Goal: Information Seeking & Learning: Find specific fact

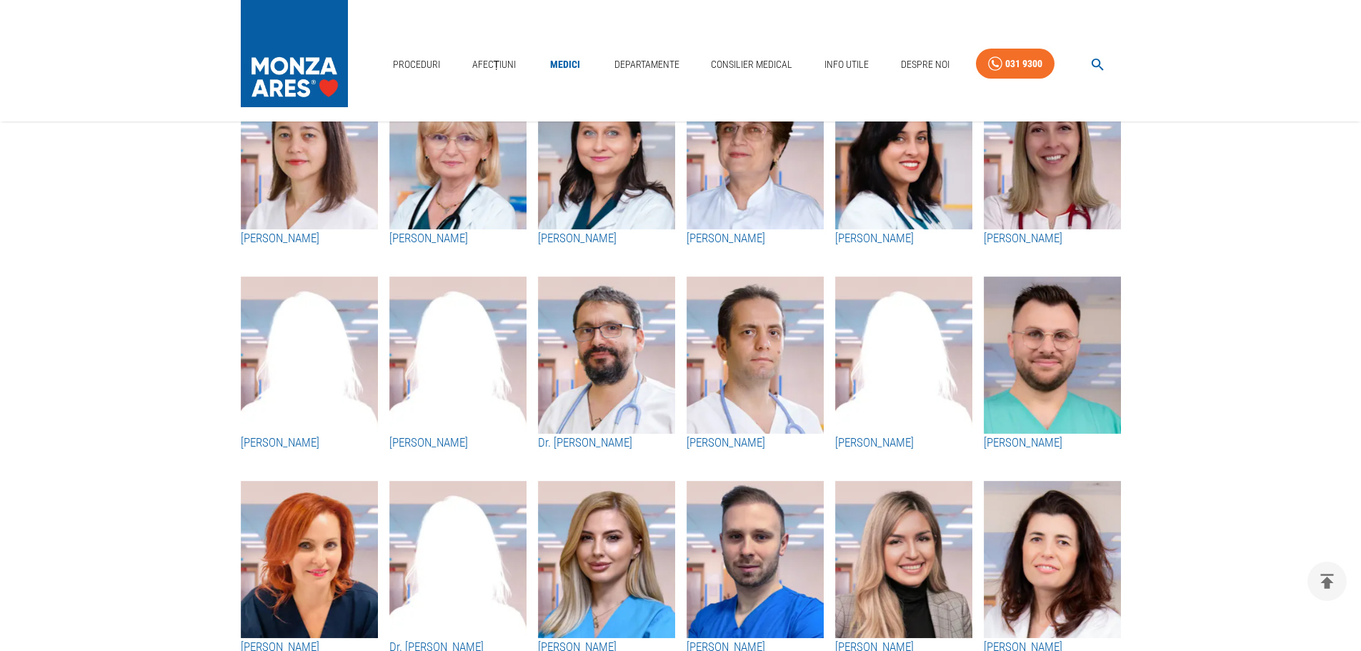
scroll to position [2244, 0]
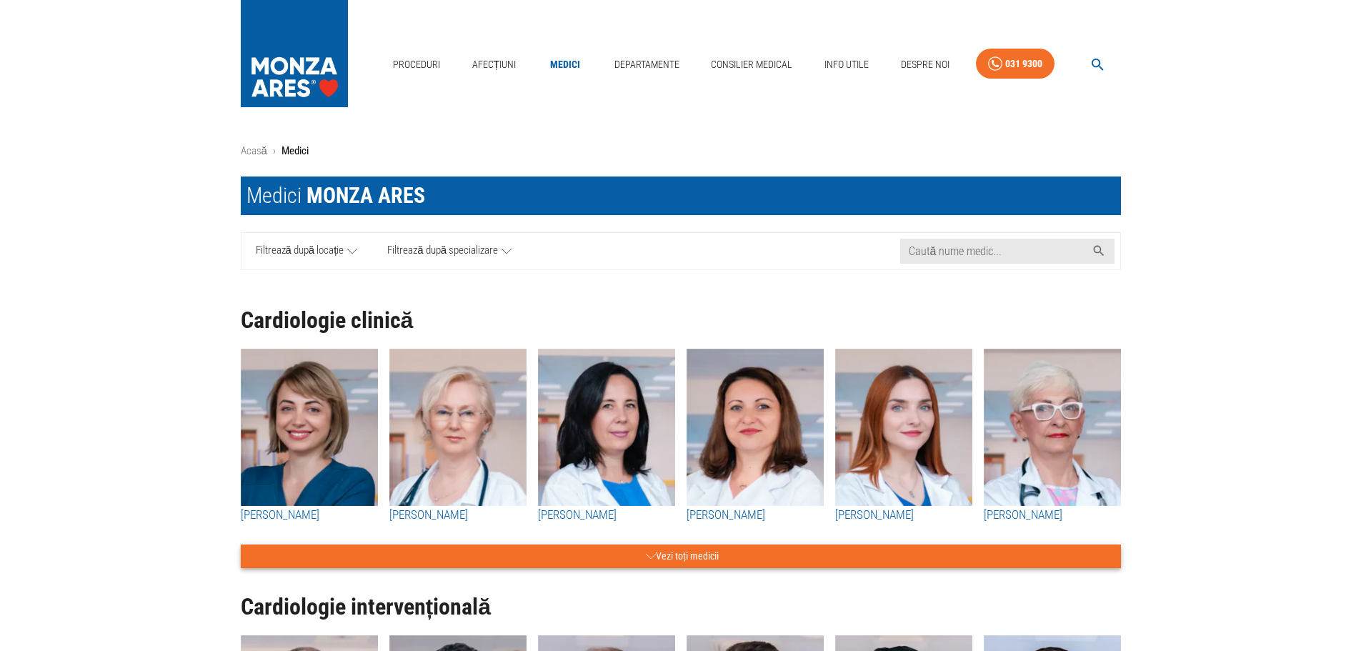
click at [729, 554] on button "Vezi toți medicii" at bounding box center [681, 556] width 880 height 24
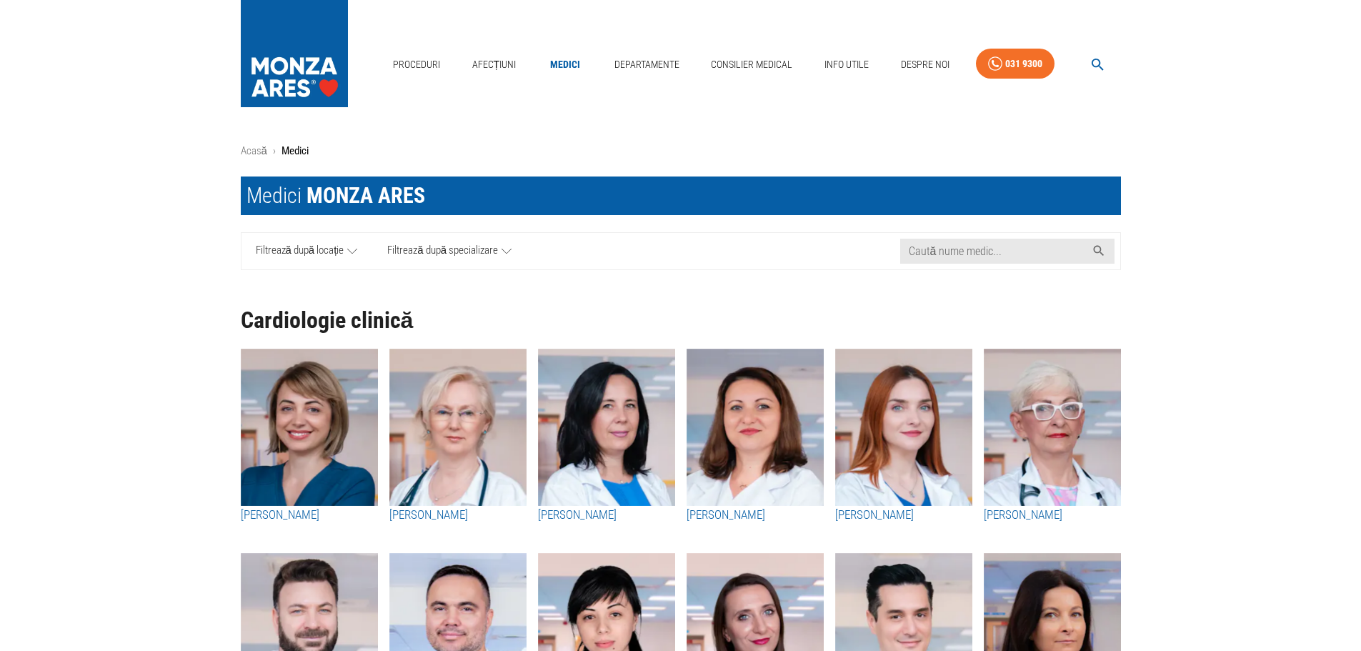
click at [1104, 67] on icon "button" at bounding box center [1098, 64] width 16 height 16
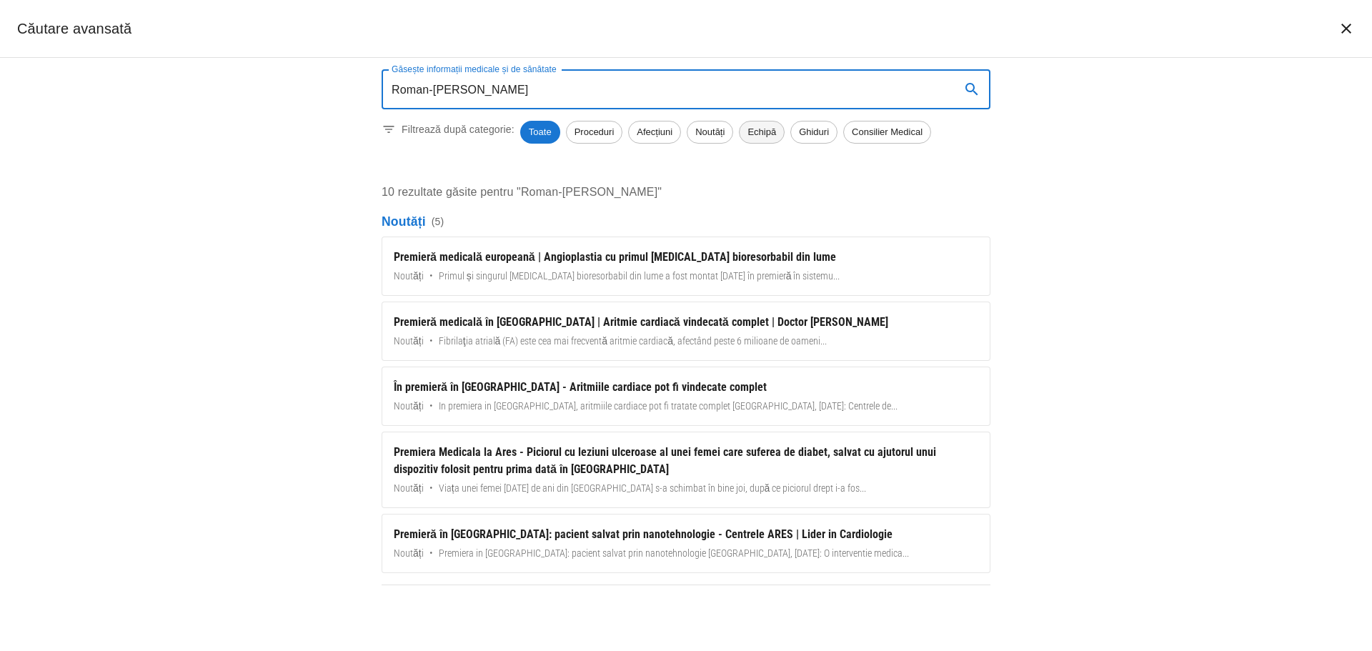
type input "Roman-Pepine Diana"
click at [778, 136] on span "Echipă" at bounding box center [761, 132] width 44 height 14
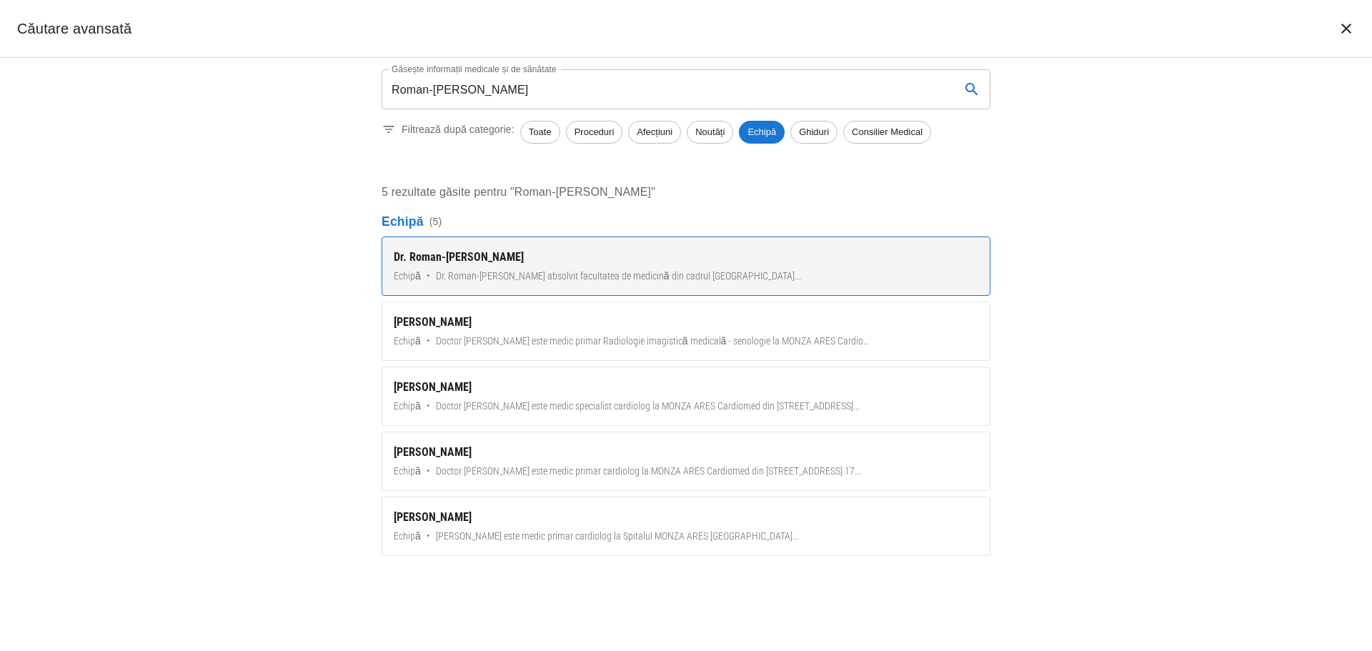
click at [621, 261] on div "Dr. Roman-Pepine Diana" at bounding box center [686, 257] width 584 height 17
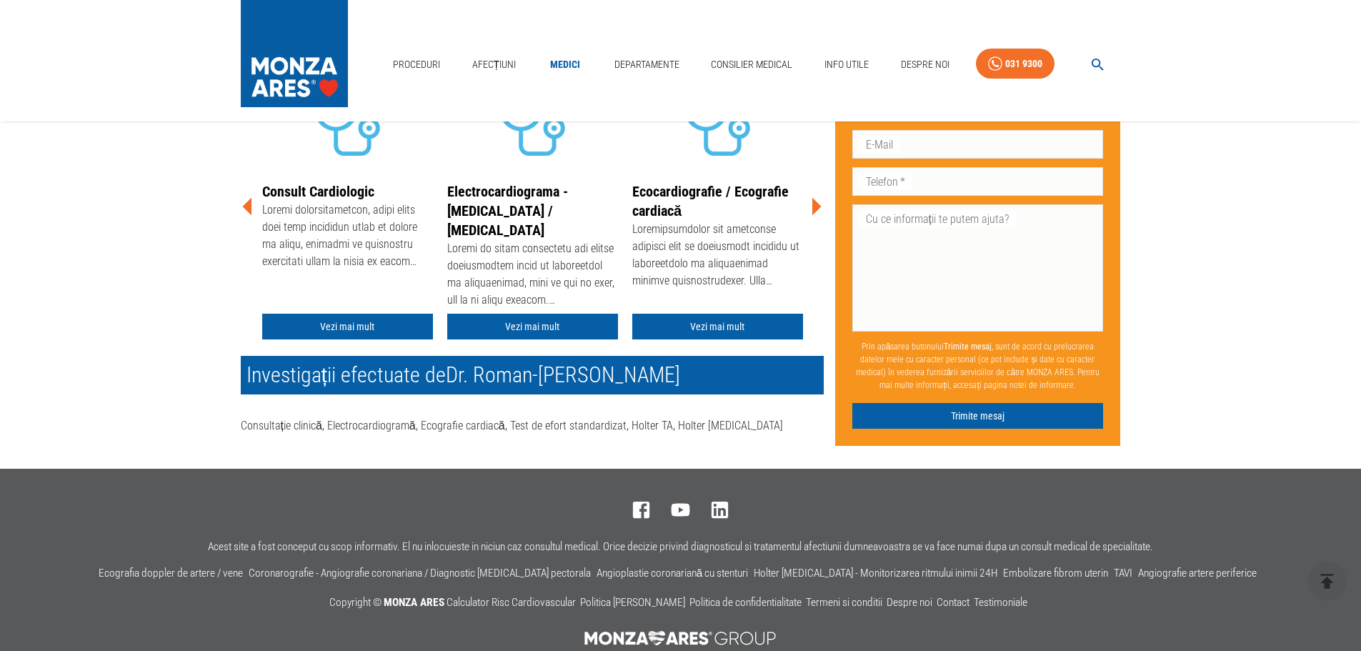
scroll to position [214, 0]
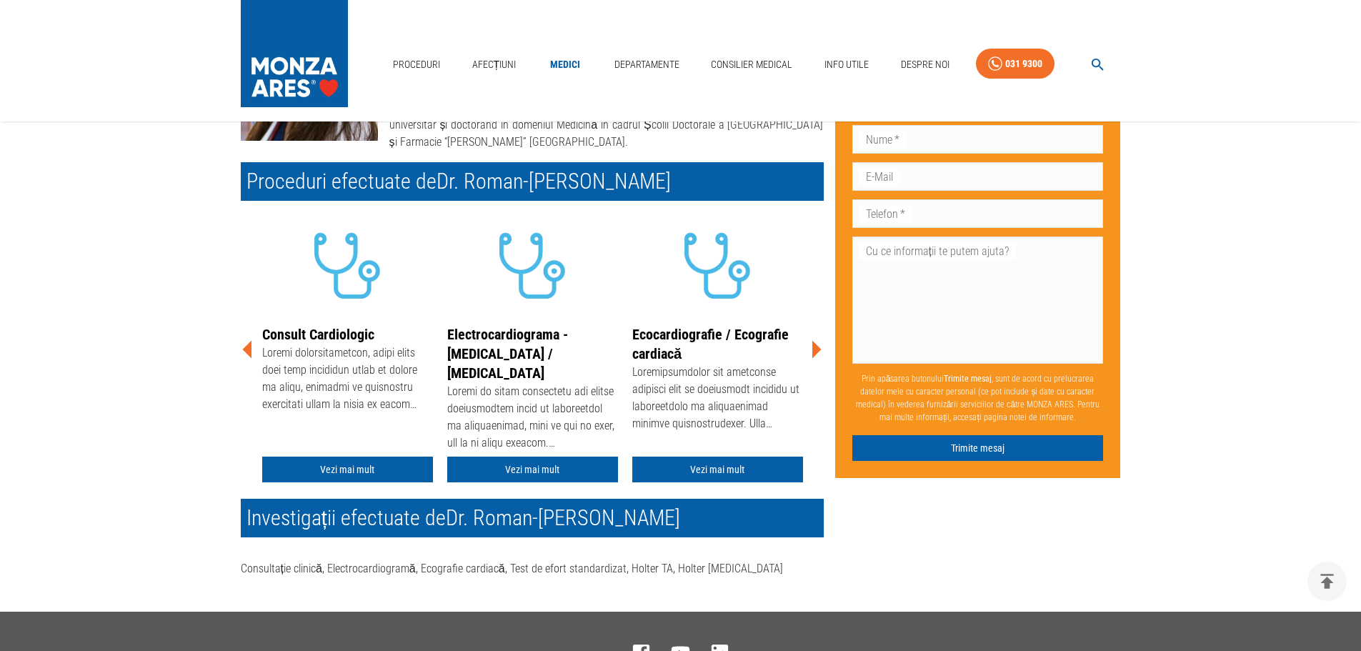
click at [812, 339] on icon at bounding box center [815, 349] width 43 height 43
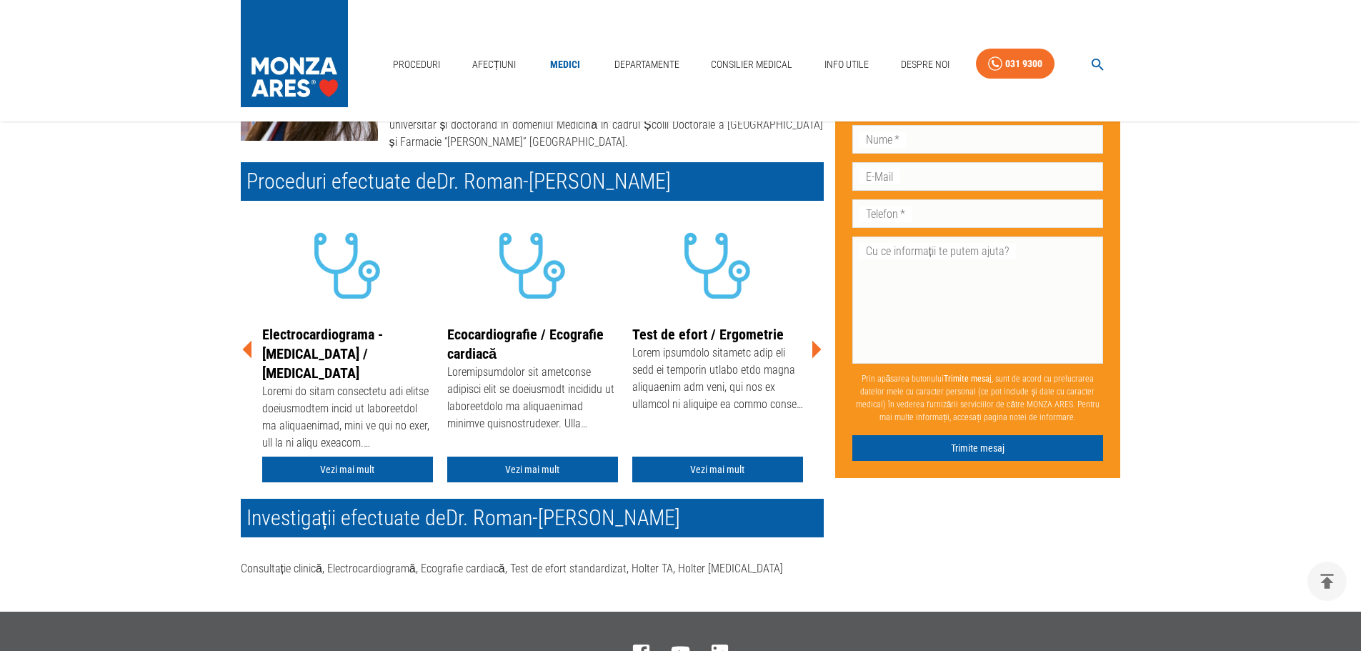
click at [812, 339] on icon at bounding box center [815, 349] width 43 height 43
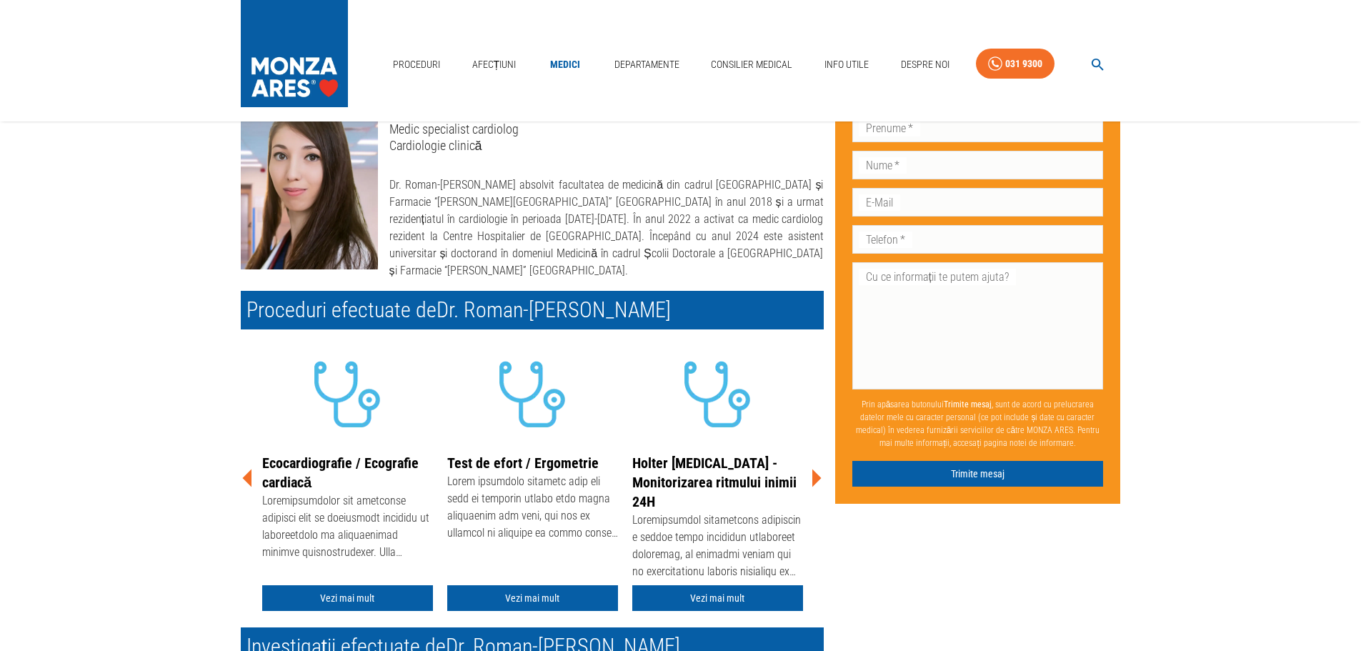
scroll to position [71, 0]
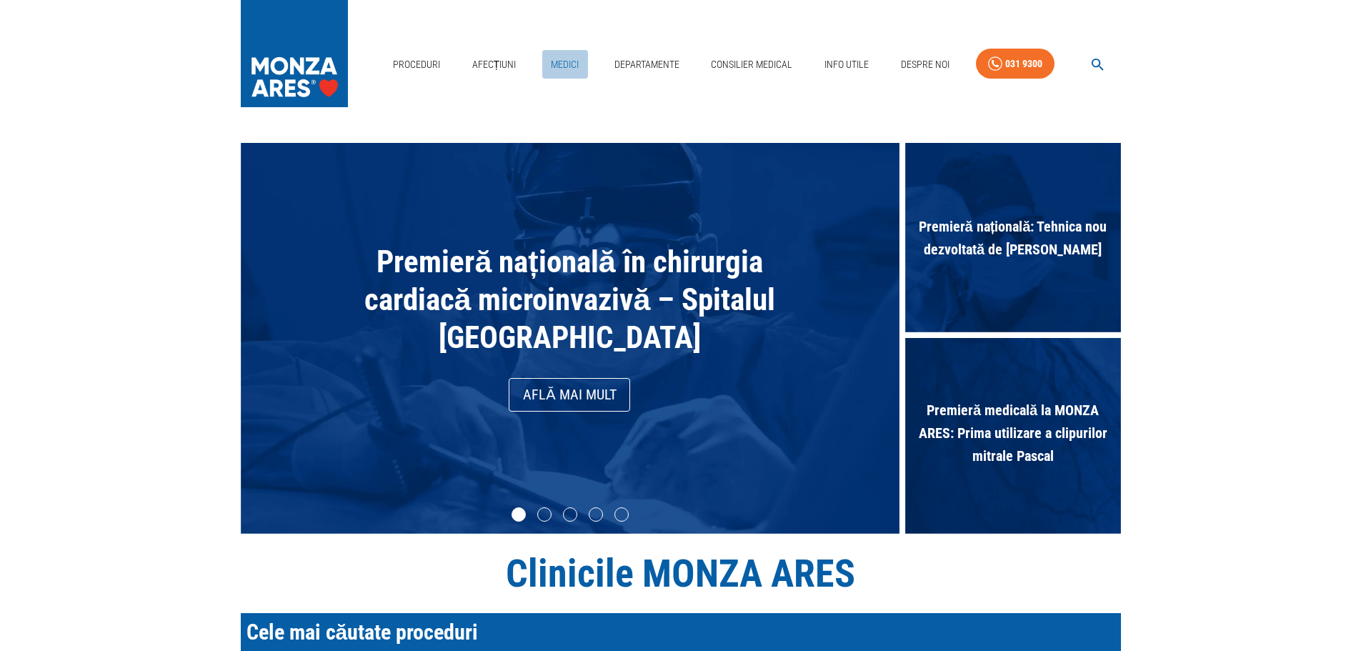
click at [564, 65] on link "Medici" at bounding box center [565, 64] width 46 height 29
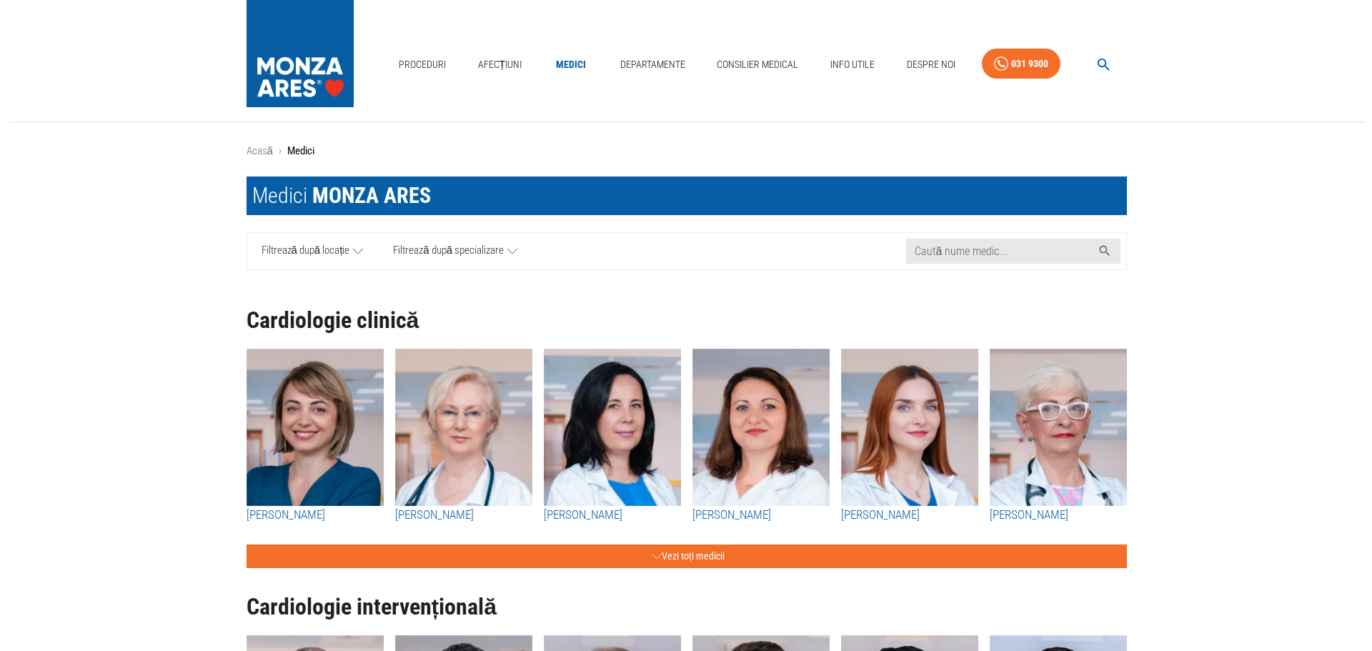
scroll to position [214, 0]
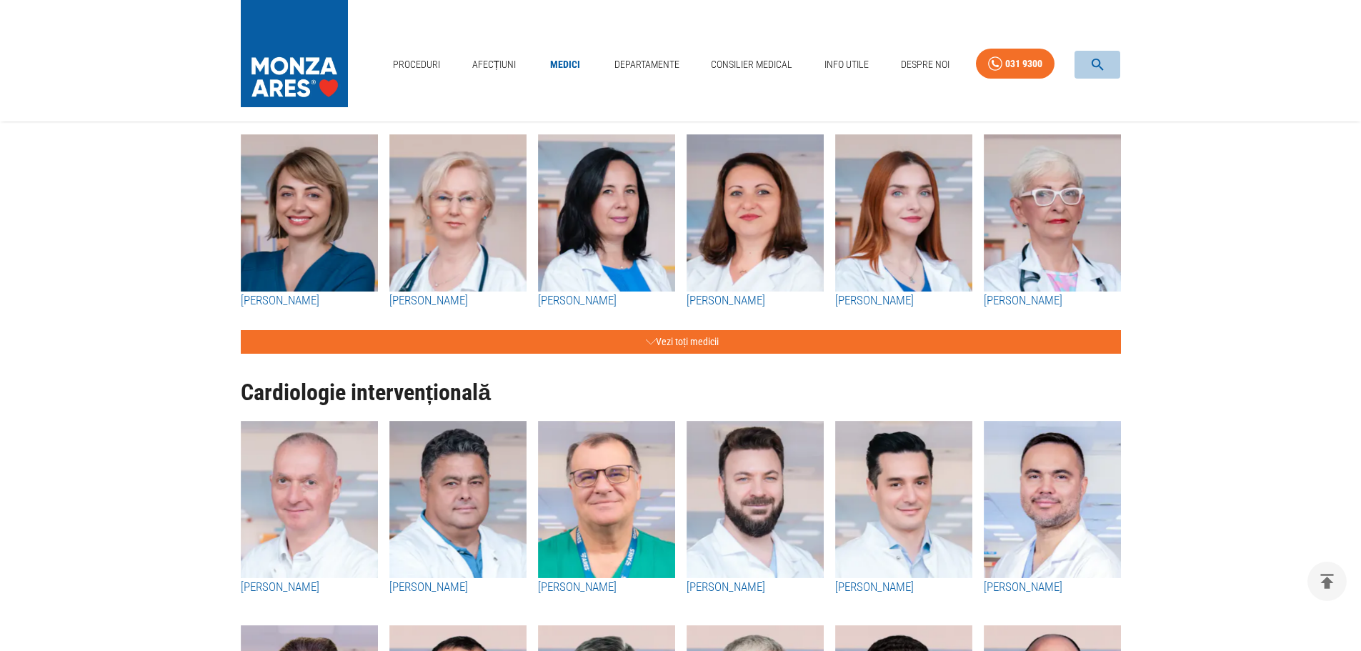
click at [1102, 65] on icon "button" at bounding box center [1098, 64] width 16 height 16
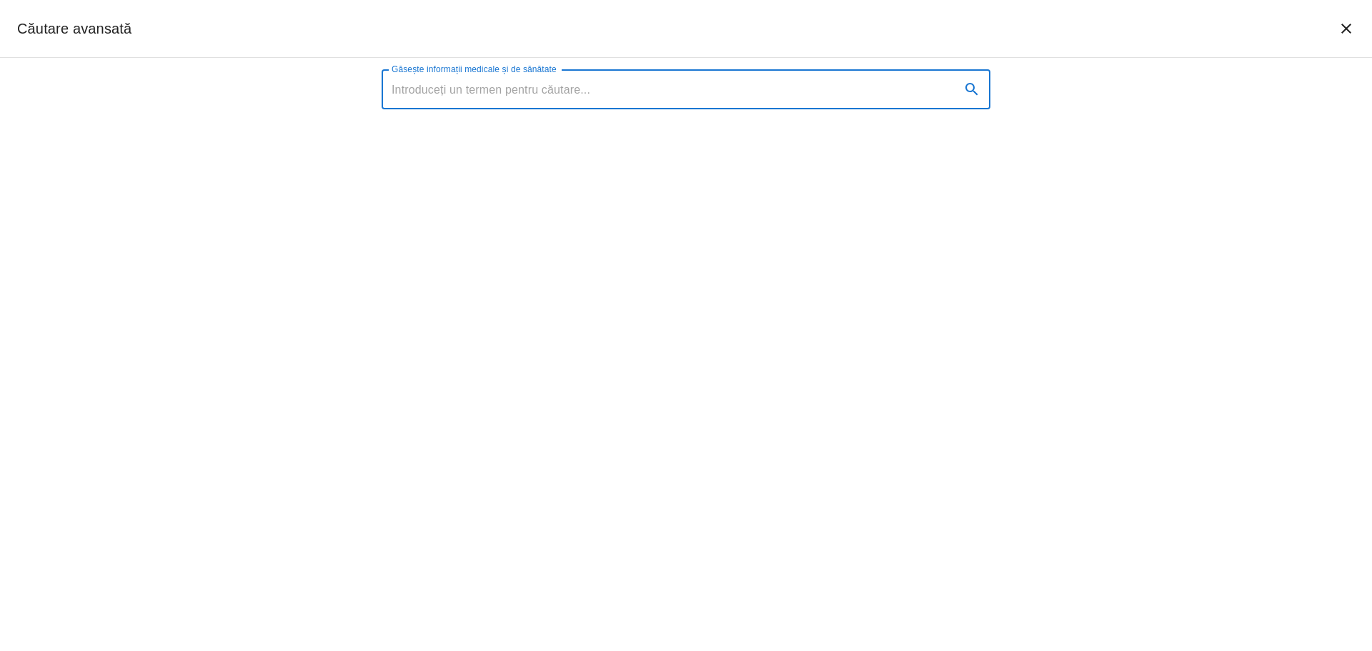
type input "Bună [Nume Client], Încă de când am primit mailul am urcat medicul, însă după c…"
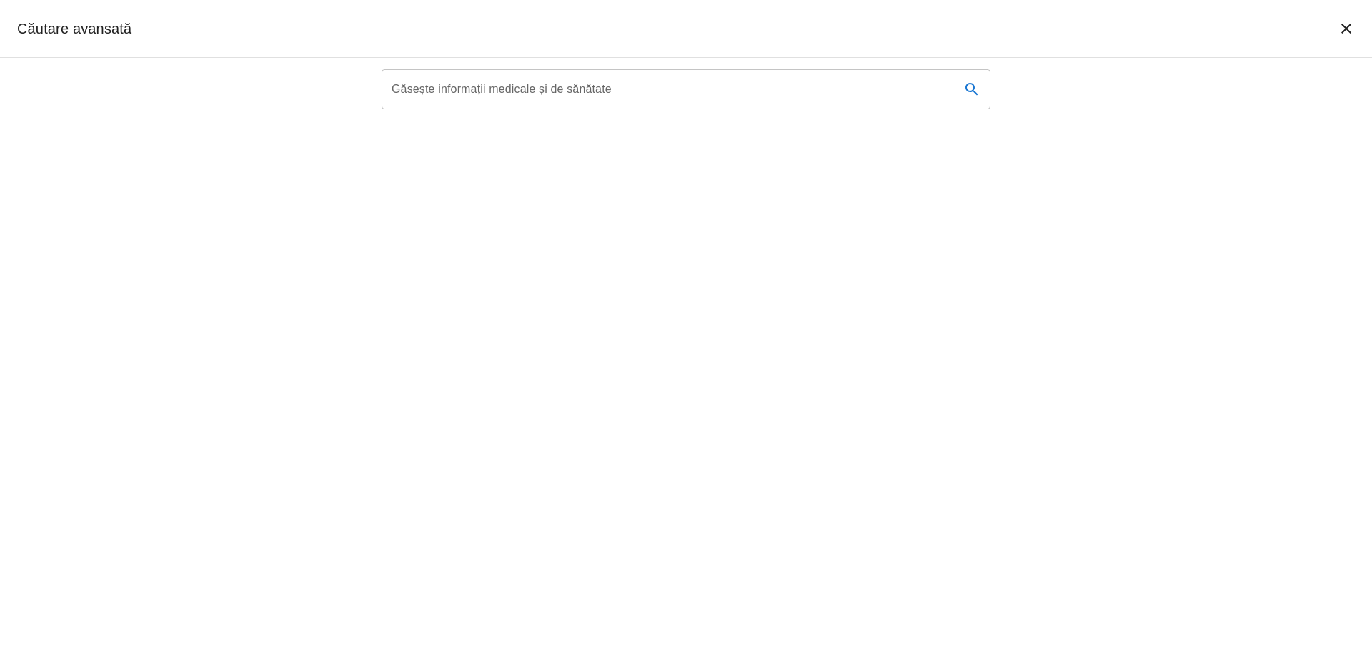
click at [467, 86] on label "Găsește informații medicale și de sănătate" at bounding box center [502, 89] width 220 height 16
click at [467, 86] on input "Găsește informații medicale și de sănătate" at bounding box center [665, 89] width 567 height 40
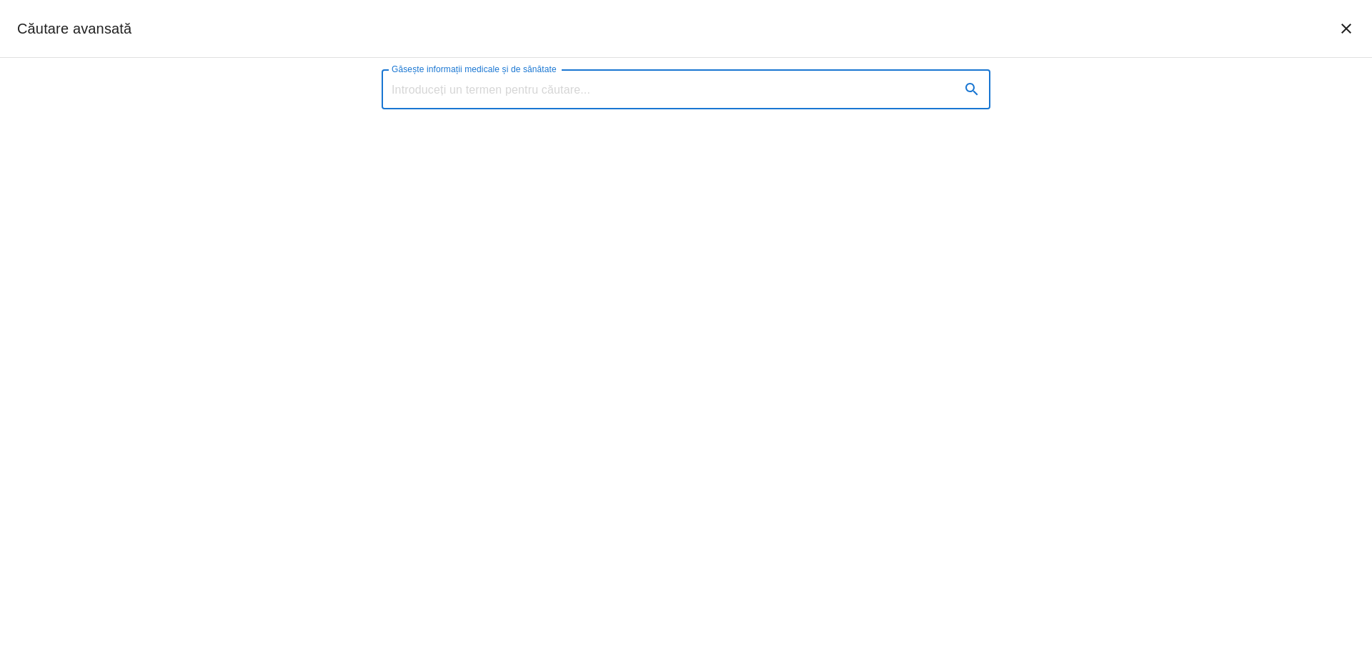
paste input "Roman-Pepine Diana"
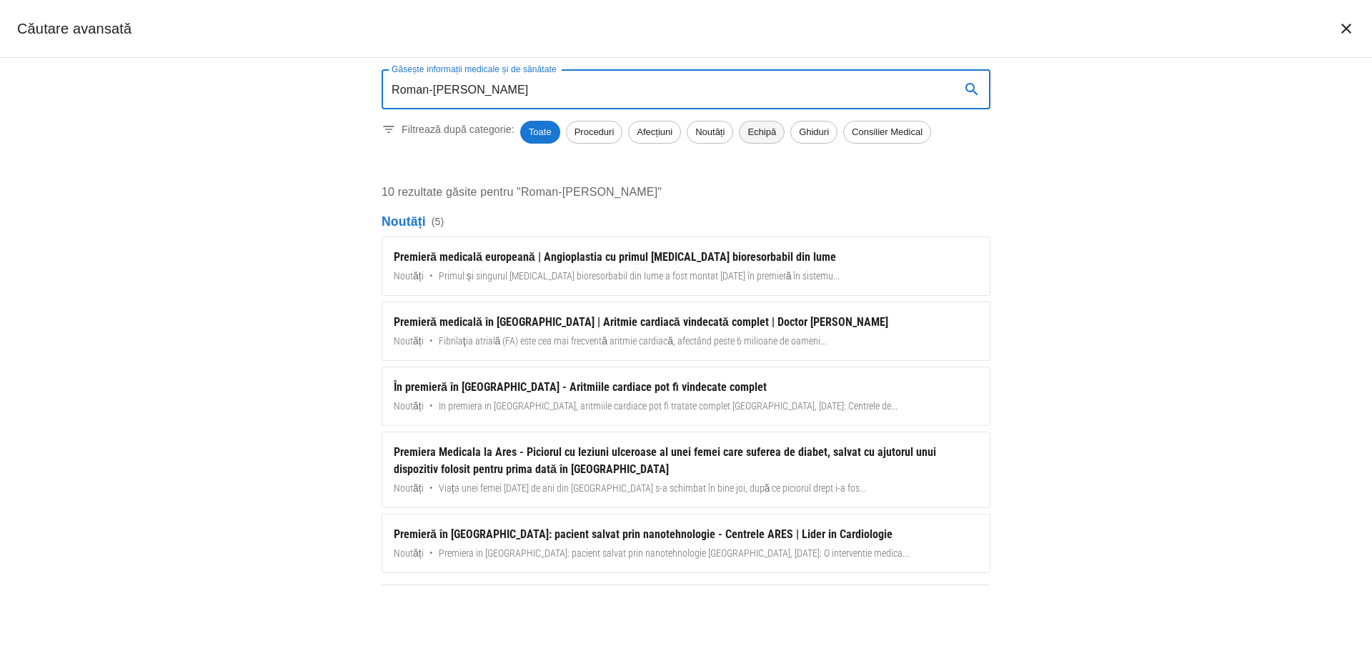
type input "Roman-Pepine Diana"
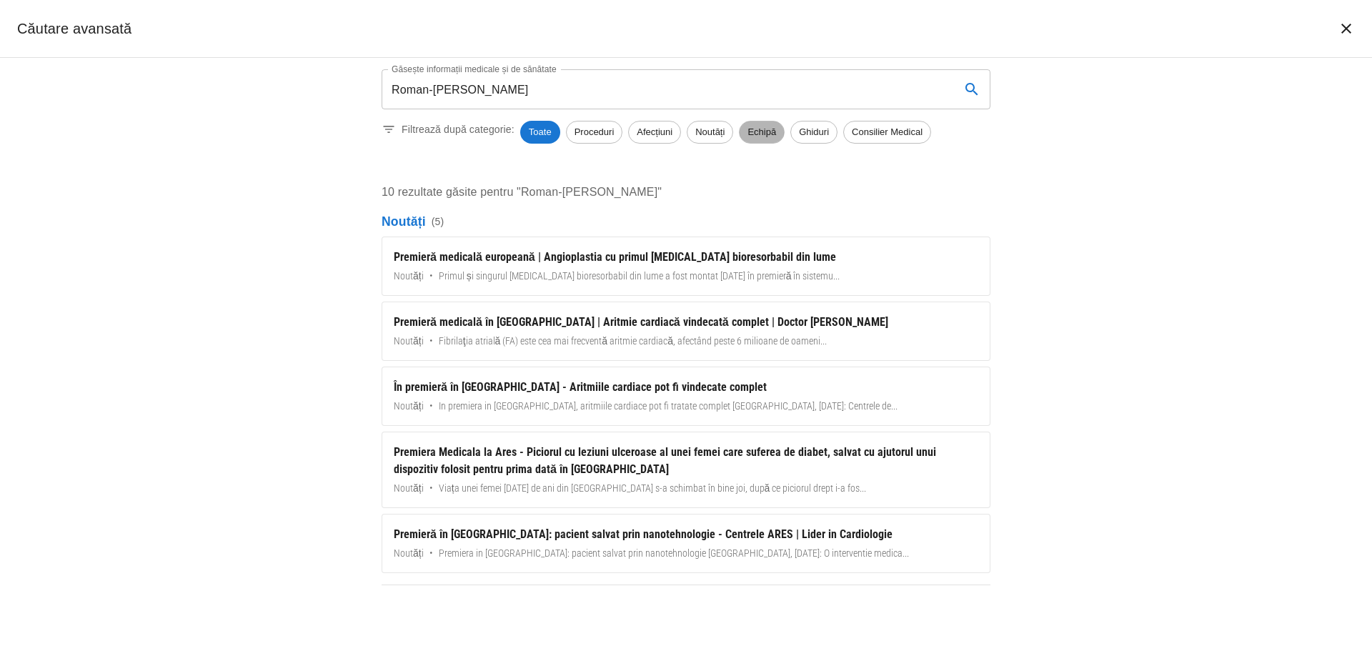
click at [770, 139] on div "Echipă" at bounding box center [762, 132] width 46 height 23
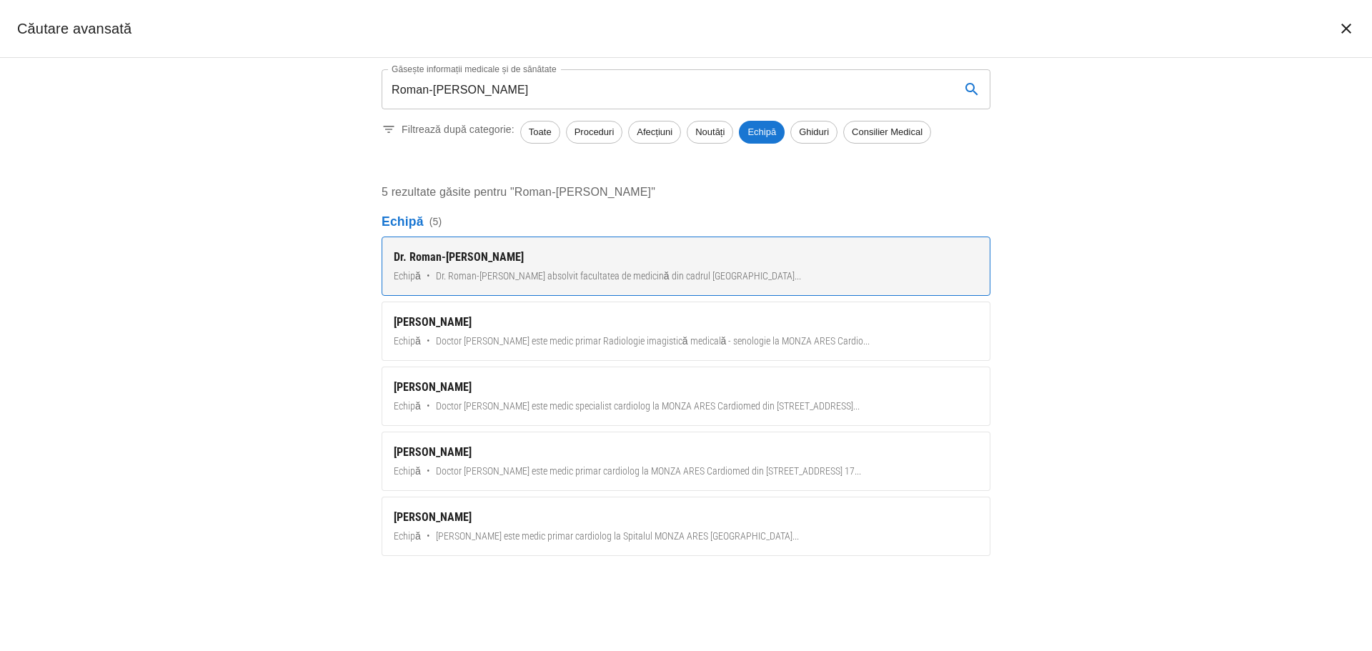
click at [699, 252] on div "Dr. Roman-Pepine Diana" at bounding box center [686, 257] width 584 height 17
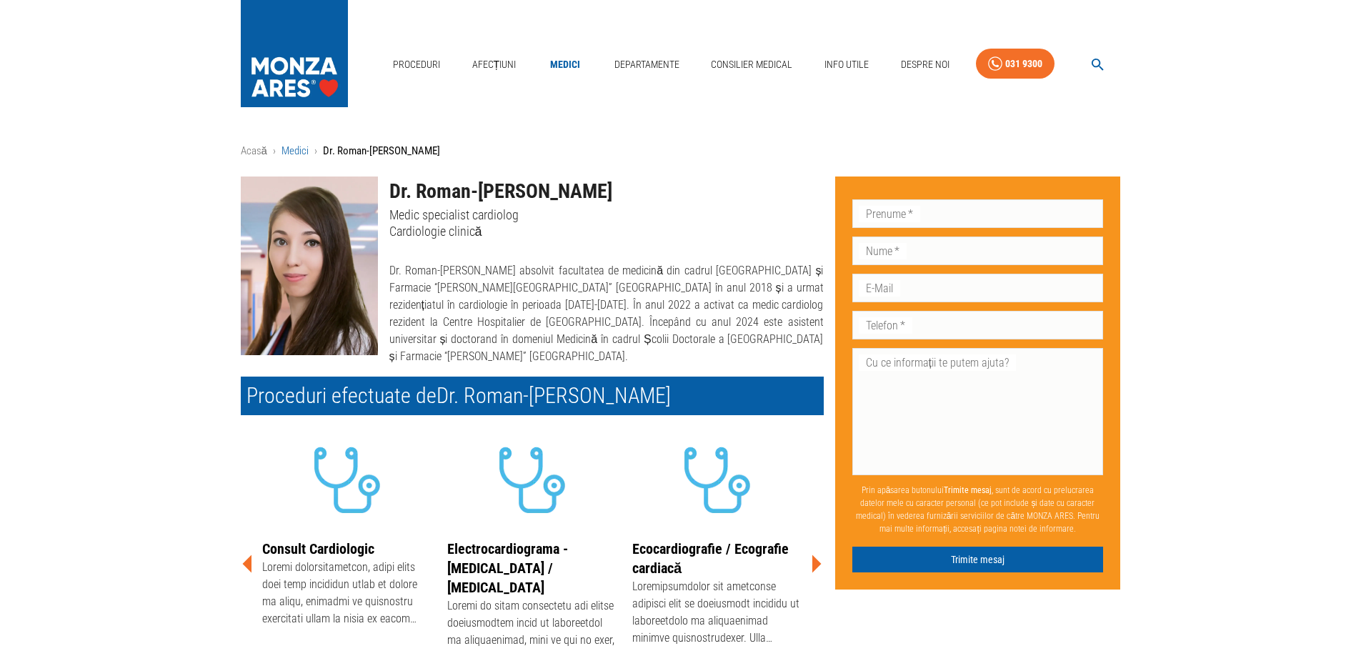
click at [290, 149] on link "Medici" at bounding box center [294, 150] width 27 height 13
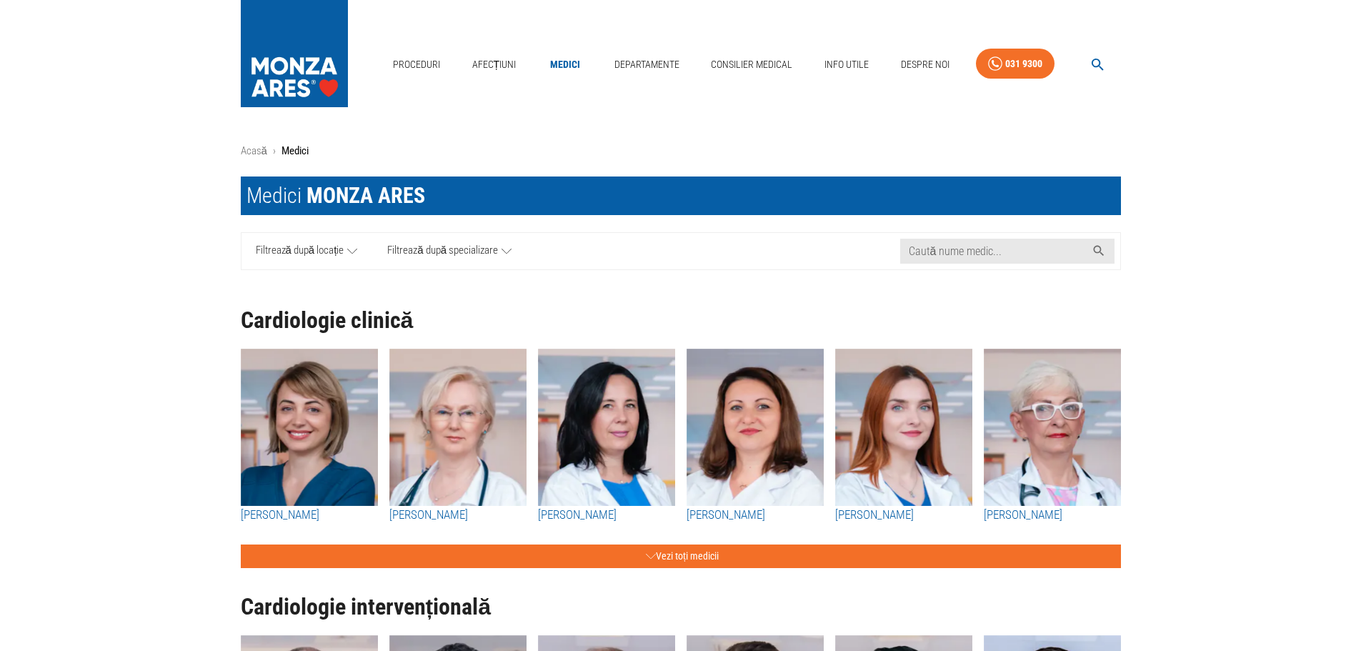
scroll to position [71, 0]
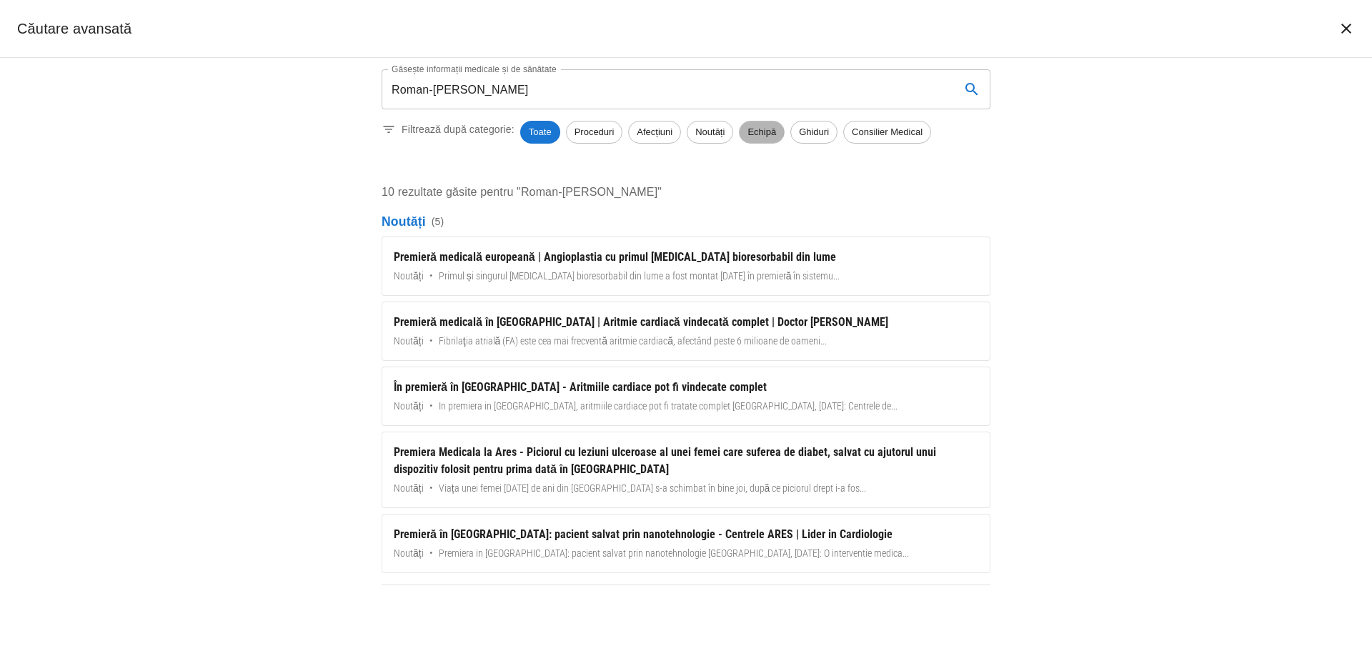
click at [762, 134] on span "Echipă" at bounding box center [761, 132] width 44 height 14
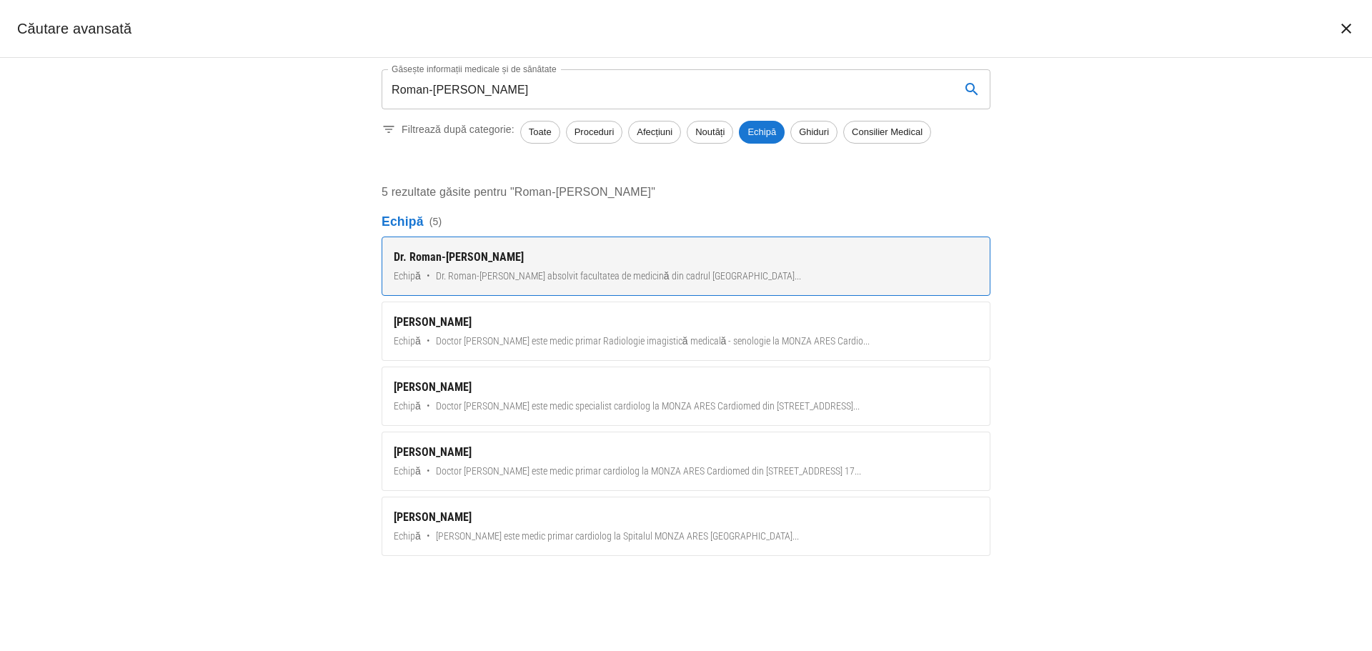
click at [577, 264] on div "Dr. Roman-[PERSON_NAME]" at bounding box center [686, 257] width 584 height 17
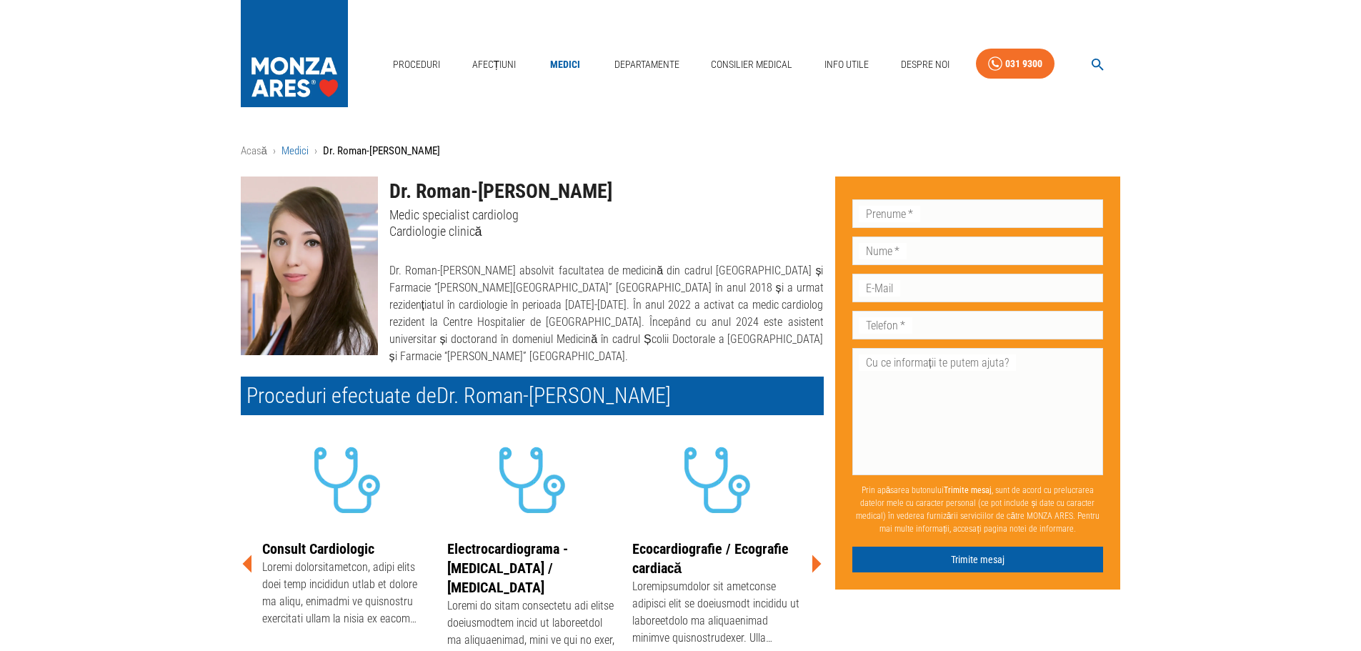
click at [295, 149] on link "Medici" at bounding box center [294, 150] width 27 height 13
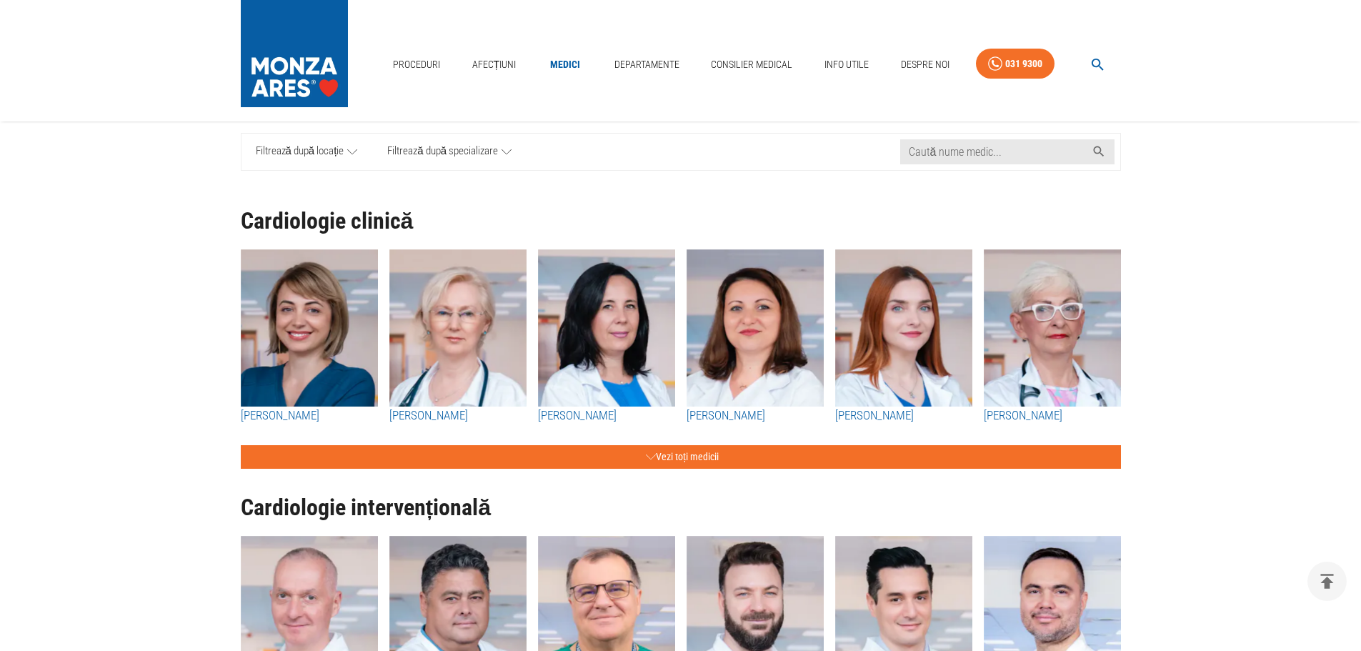
scroll to position [143, 0]
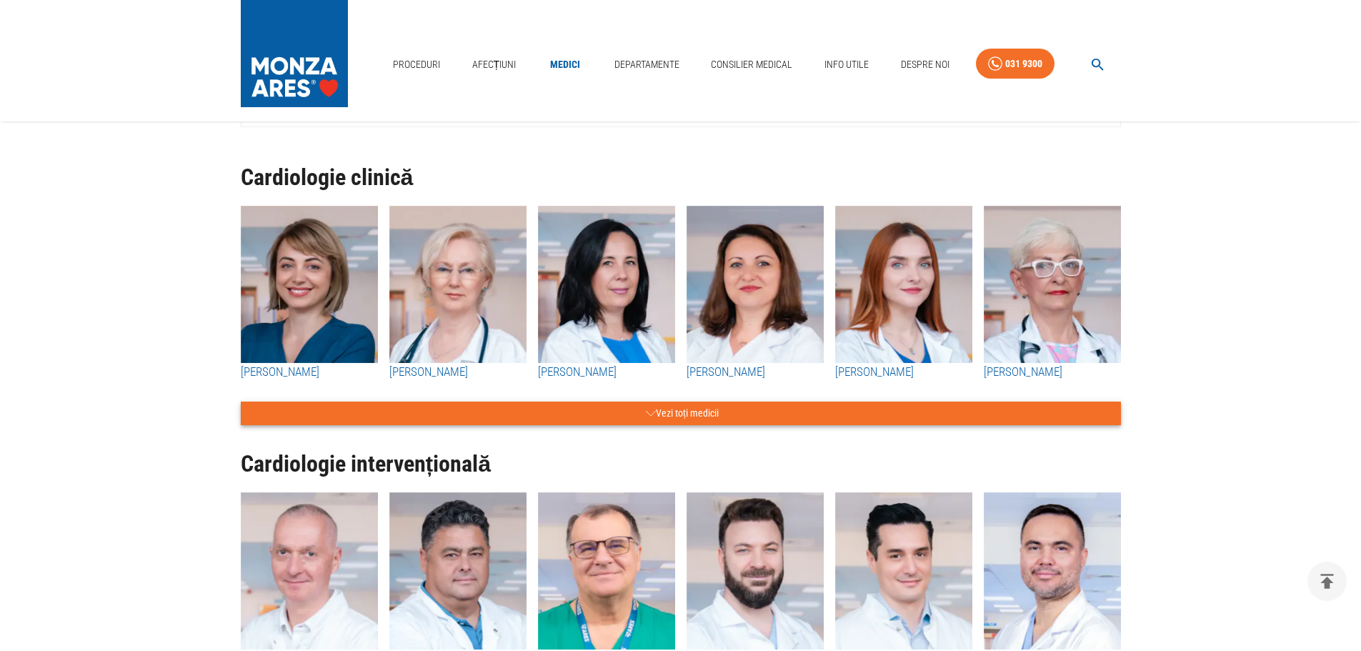
click at [646, 416] on icon "button" at bounding box center [651, 413] width 10 height 18
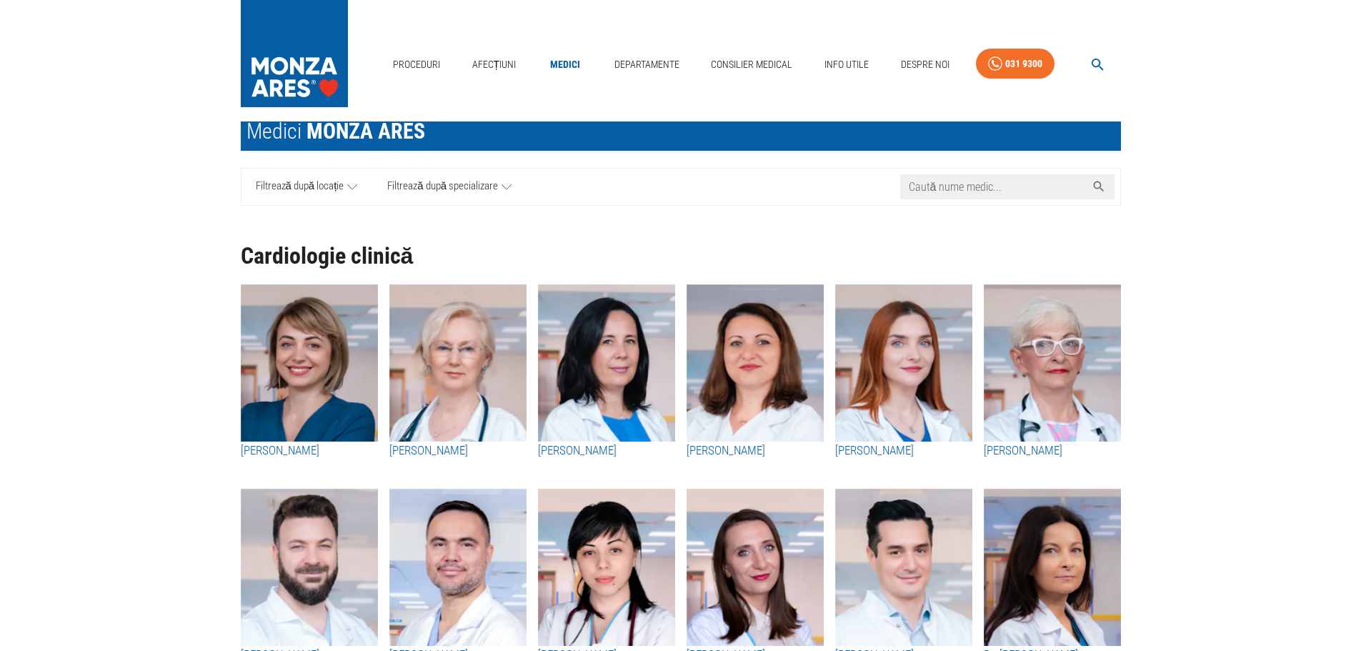
scroll to position [0, 0]
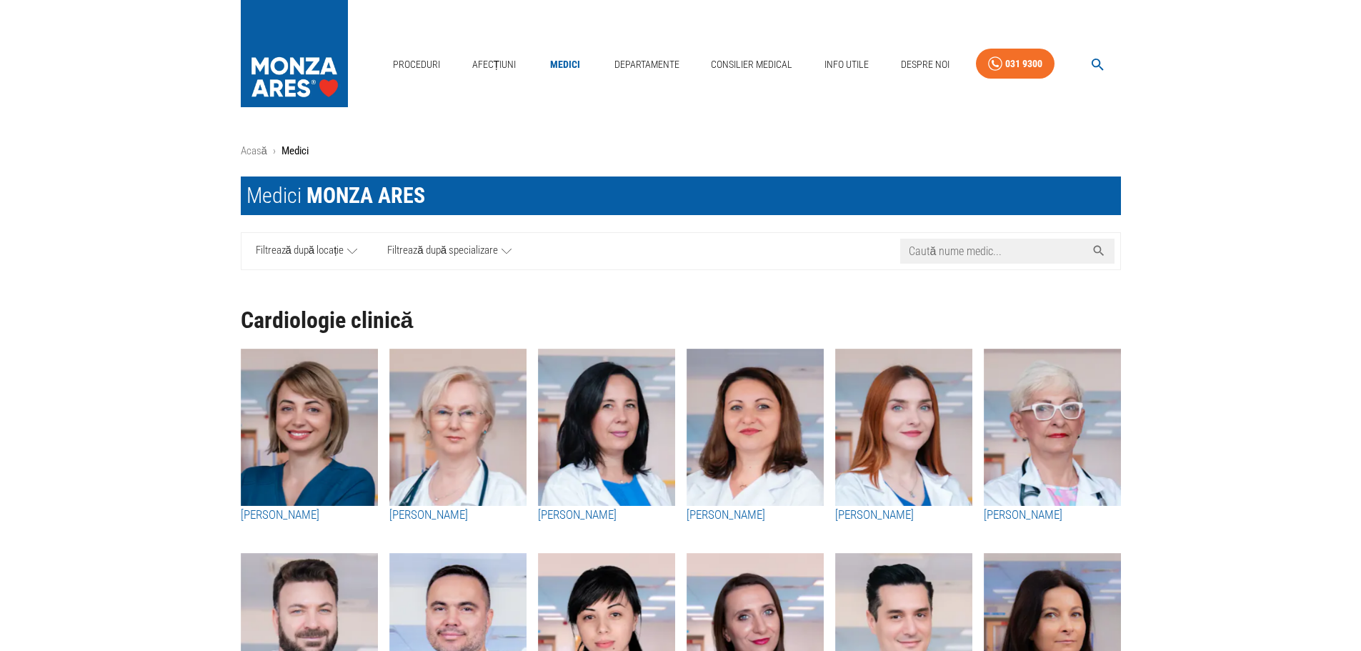
click at [975, 254] on input "Caută nume medic..." at bounding box center [993, 251] width 186 height 25
paste input "Roman-Pepine Diana"
type input "Roman-Pepine Diana"
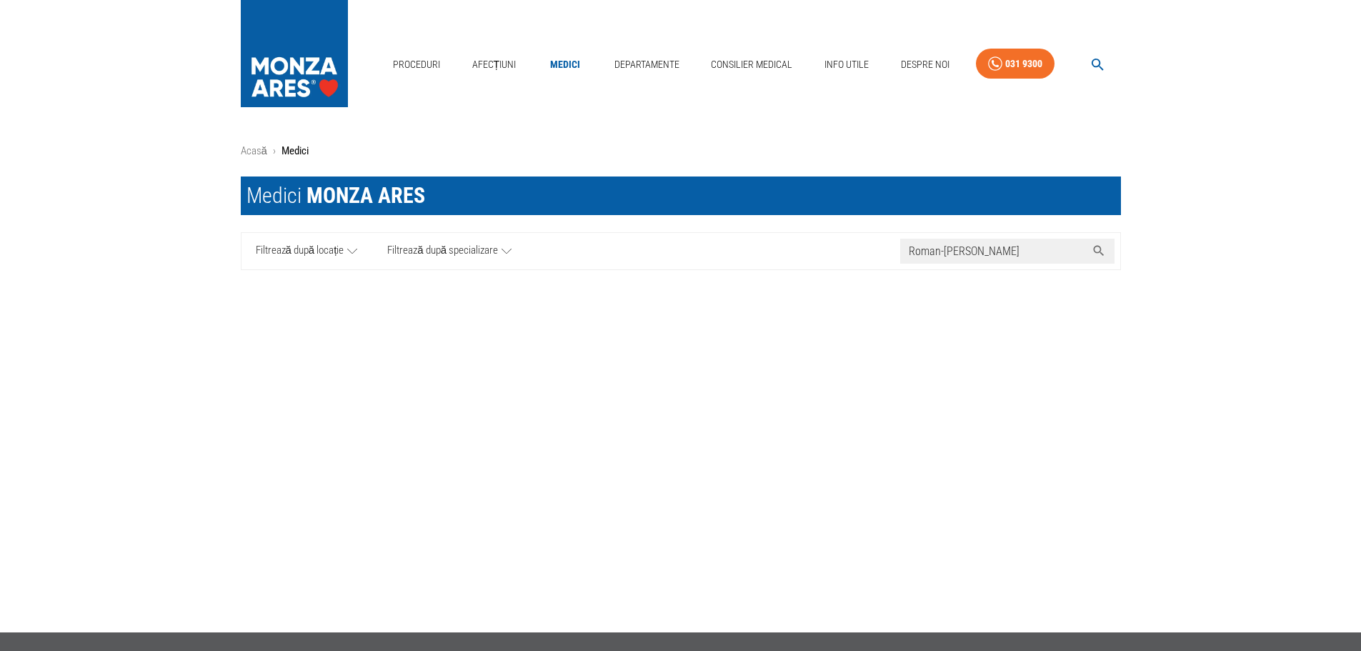
drag, startPoint x: 1020, startPoint y: 251, endPoint x: 880, endPoint y: 255, distance: 140.1
click at [880, 255] on div "Filtrează după locație Filtrează după specializare Caută nume medic... Roman-Pe…" at bounding box center [681, 251] width 880 height 38
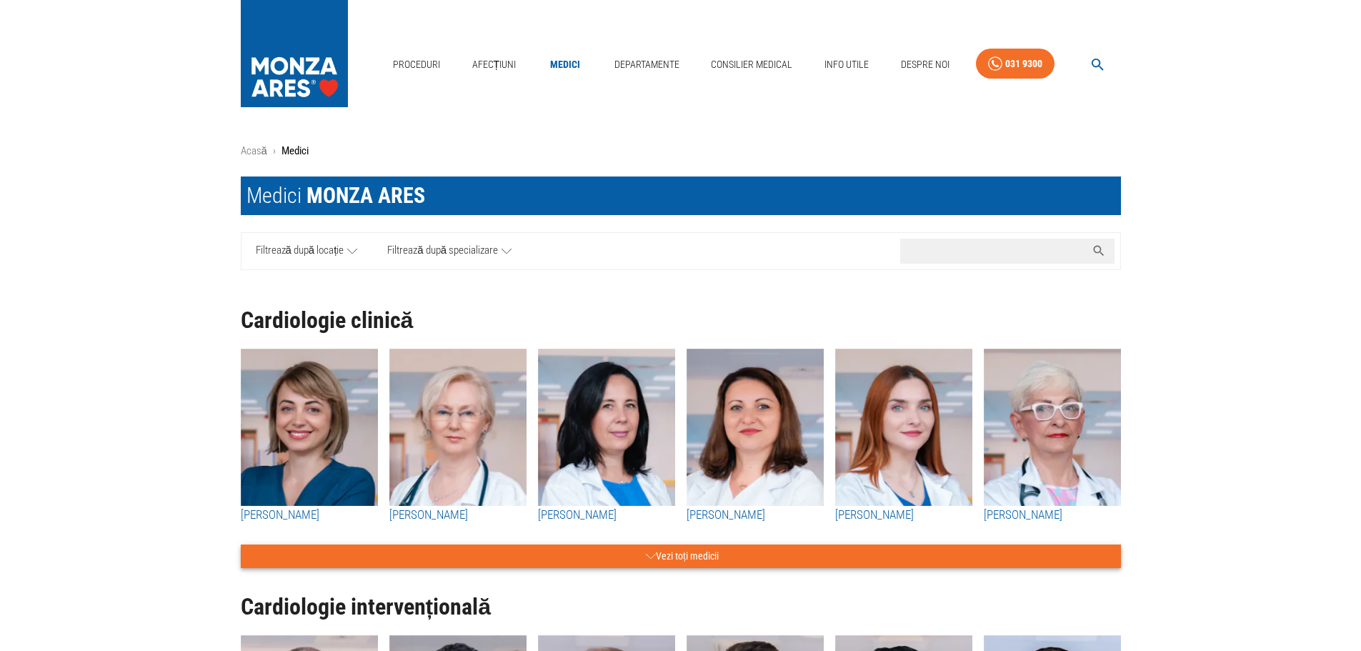
click at [654, 555] on button "Vezi toți medicii" at bounding box center [681, 556] width 880 height 24
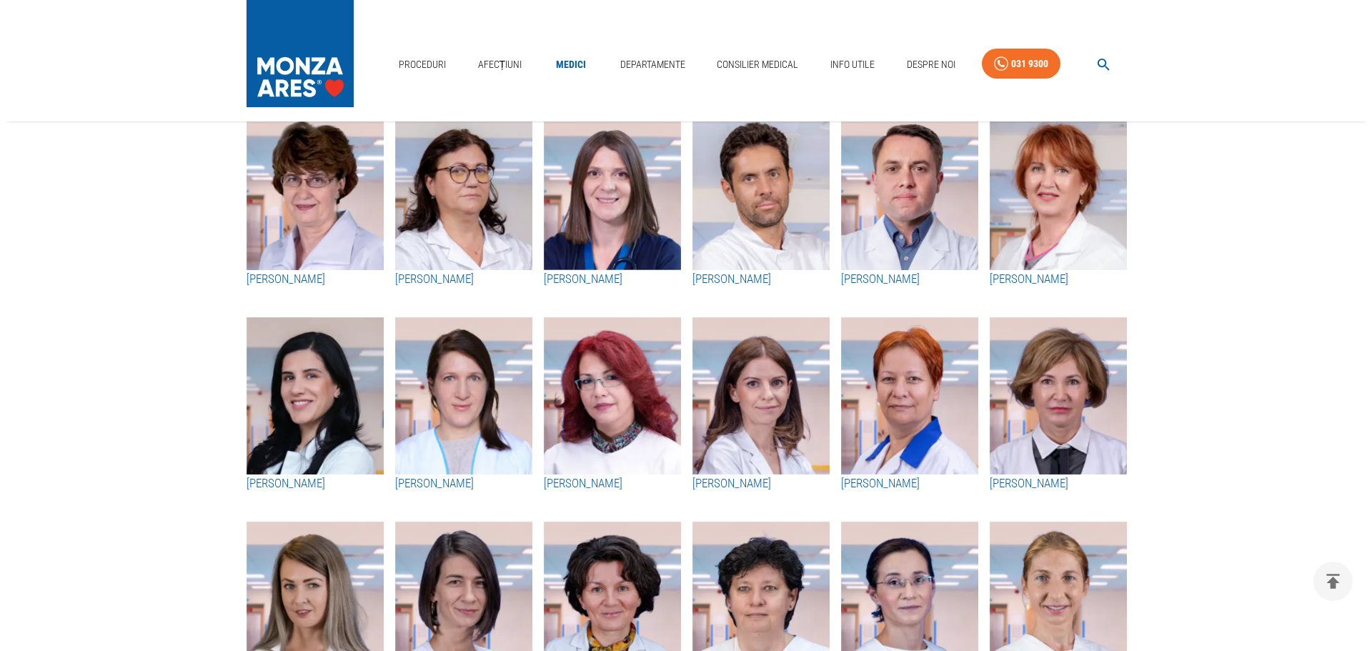
scroll to position [857, 0]
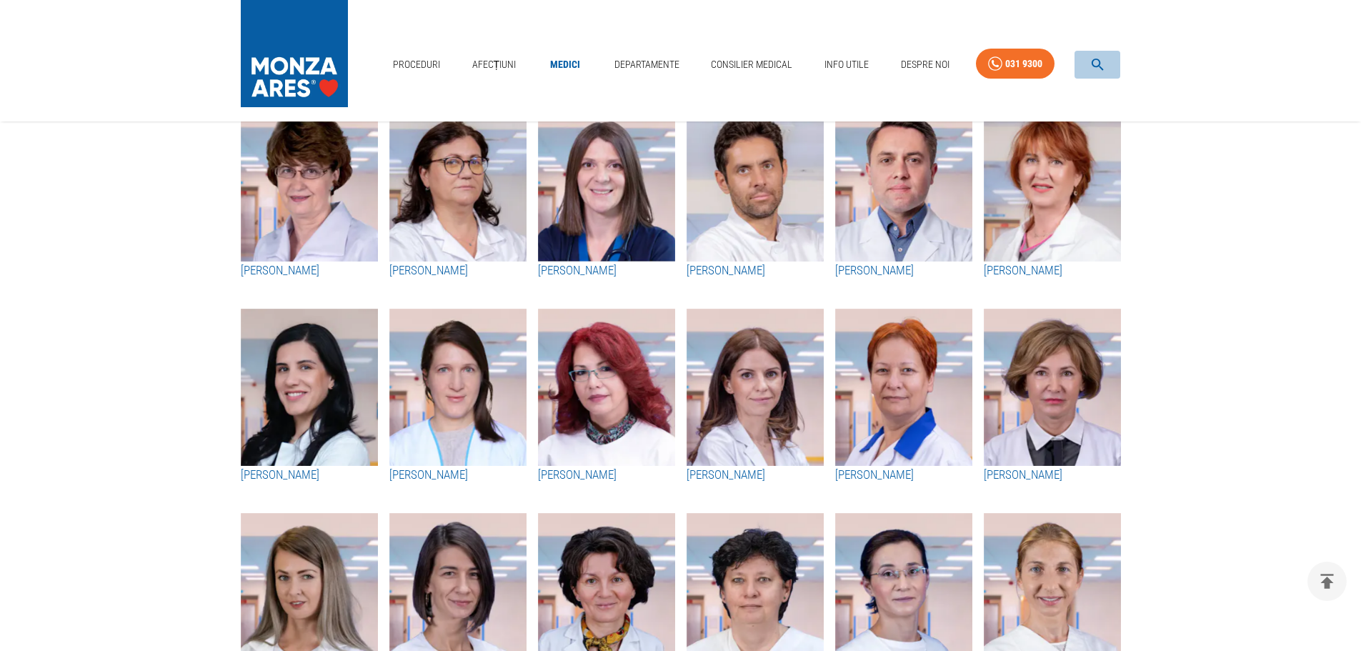
click at [1097, 66] on icon "button" at bounding box center [1098, 65] width 12 height 12
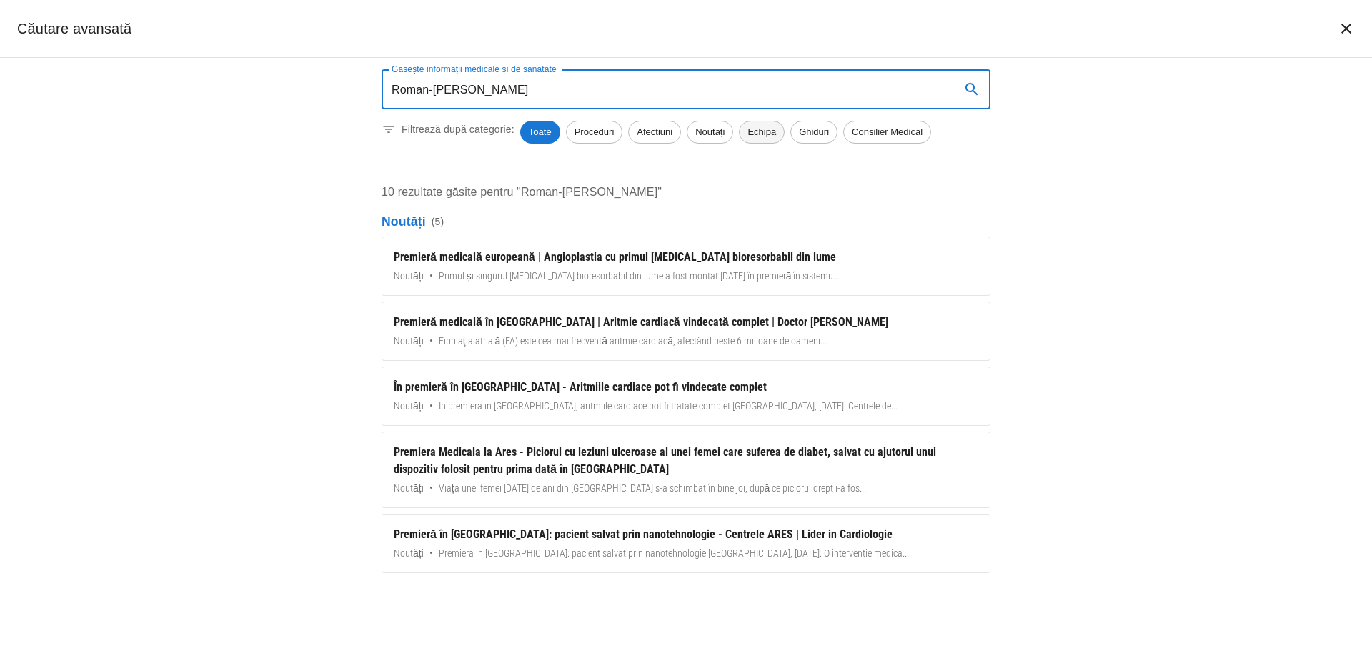
type input "Roman-[PERSON_NAME]"
click at [755, 131] on span "Echipă" at bounding box center [761, 132] width 44 height 14
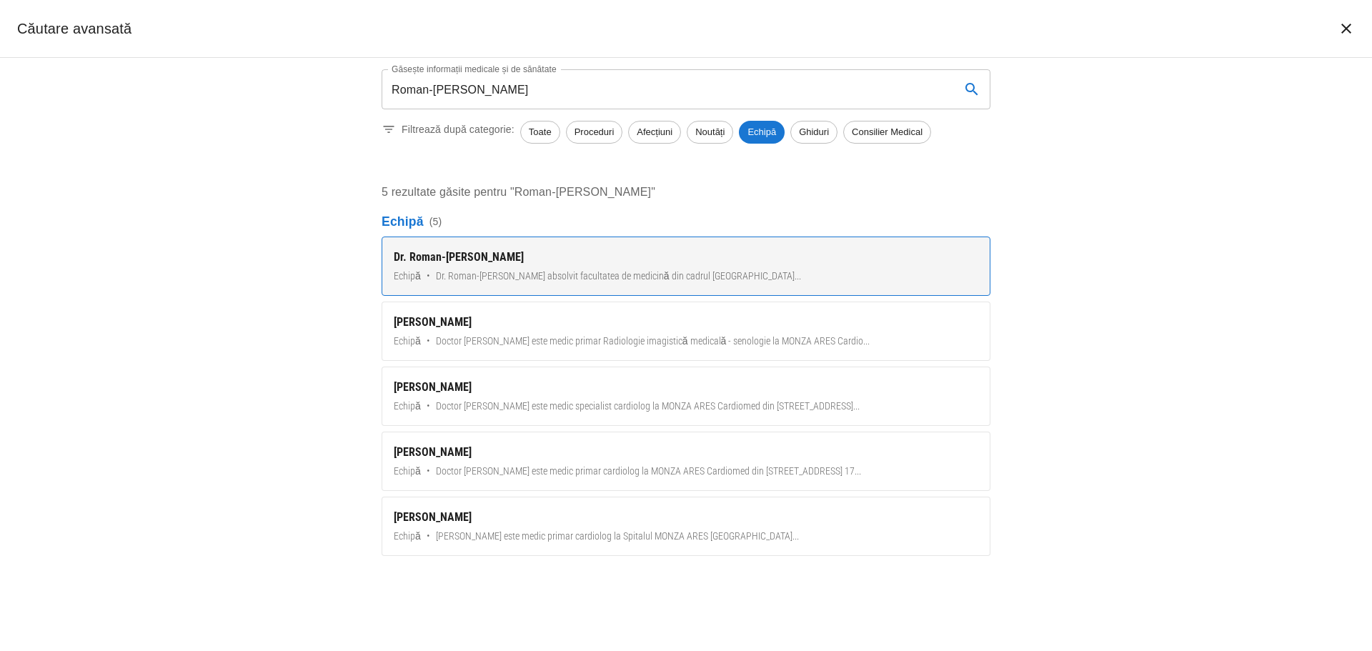
click at [617, 266] on div "Dr. Roman-[PERSON_NAME]" at bounding box center [686, 257] width 584 height 17
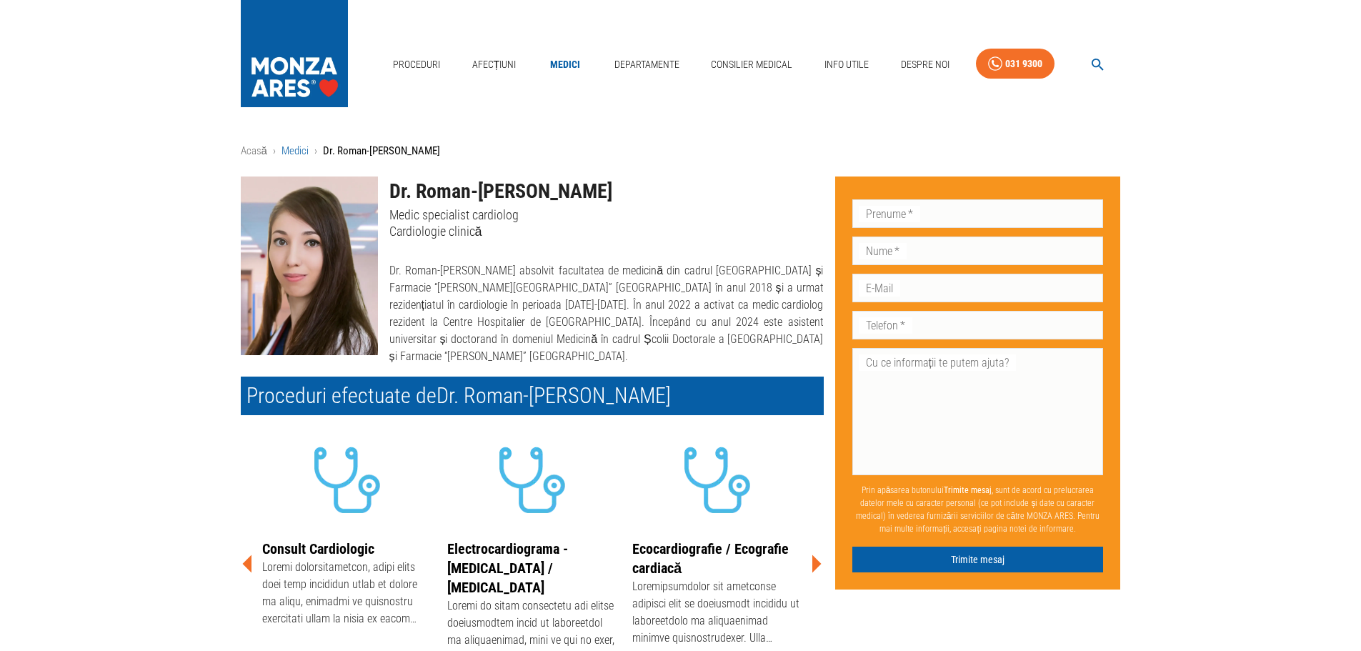
click at [300, 150] on link "Medici" at bounding box center [294, 150] width 27 height 13
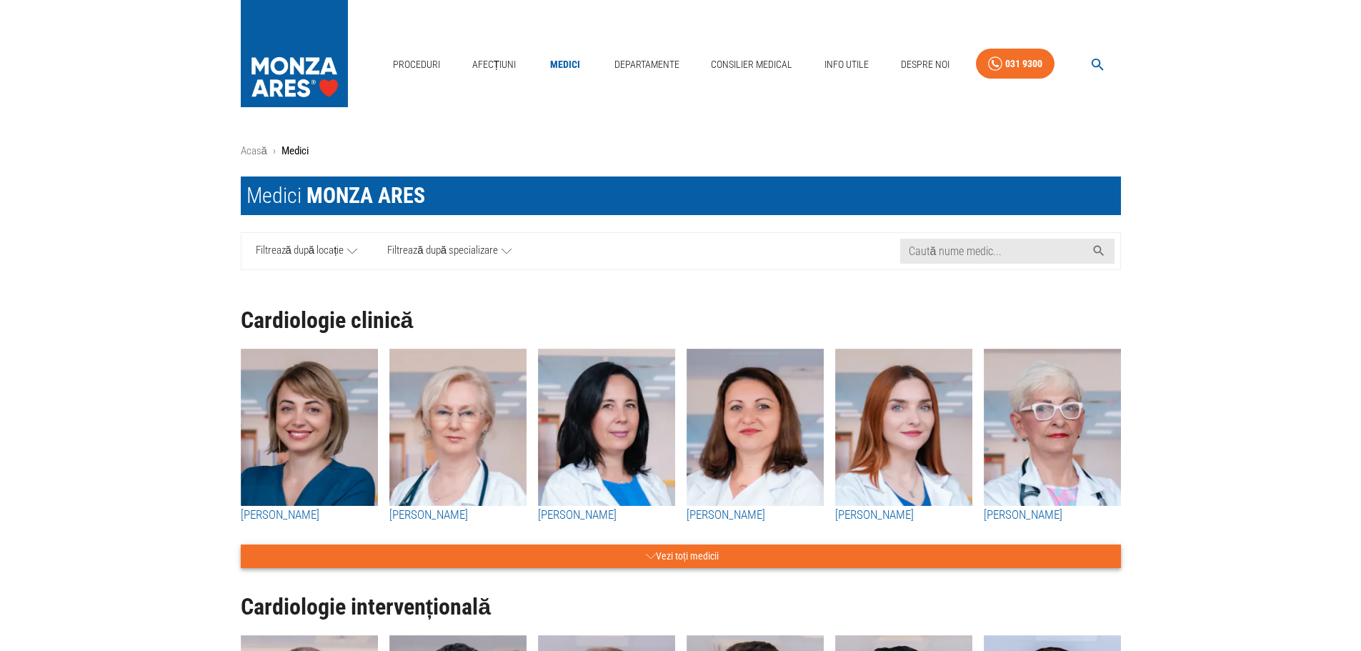
click at [712, 562] on button "Vezi toți medicii" at bounding box center [681, 556] width 880 height 24
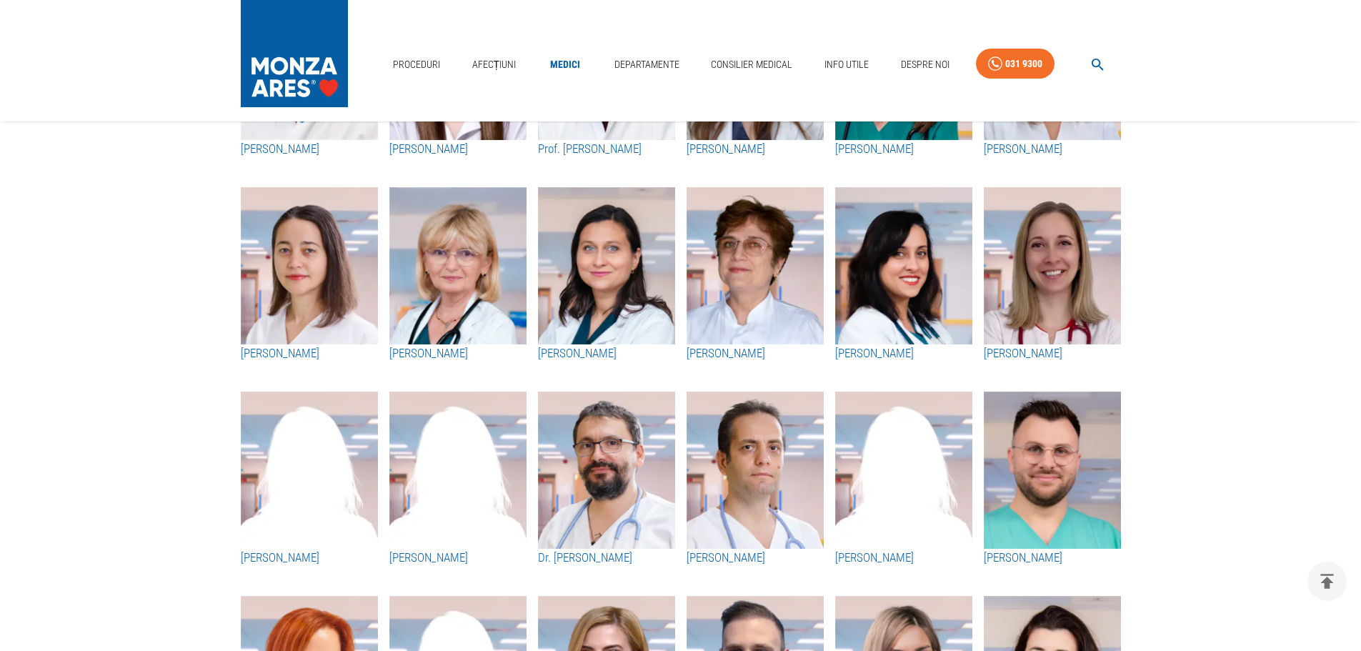
scroll to position [2358, 0]
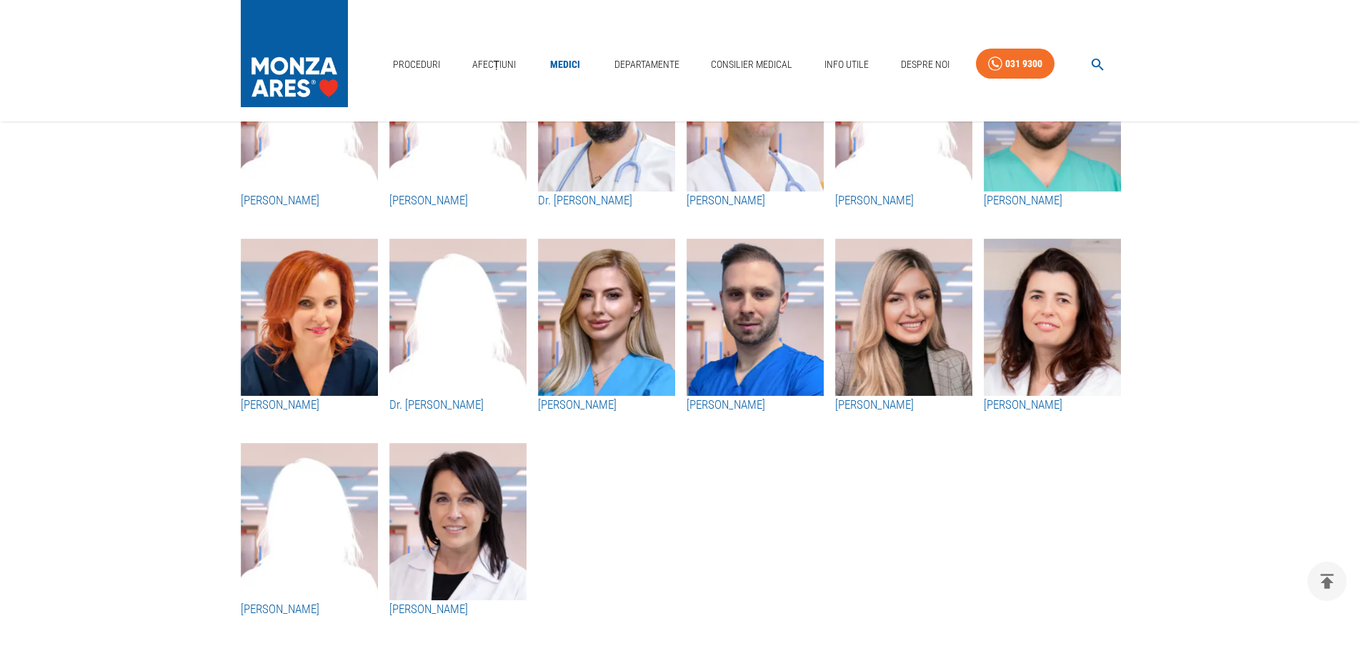
drag, startPoint x: 608, startPoint y: 510, endPoint x: 584, endPoint y: 450, distance: 64.5
drag, startPoint x: 632, startPoint y: 494, endPoint x: 579, endPoint y: 477, distance: 55.6
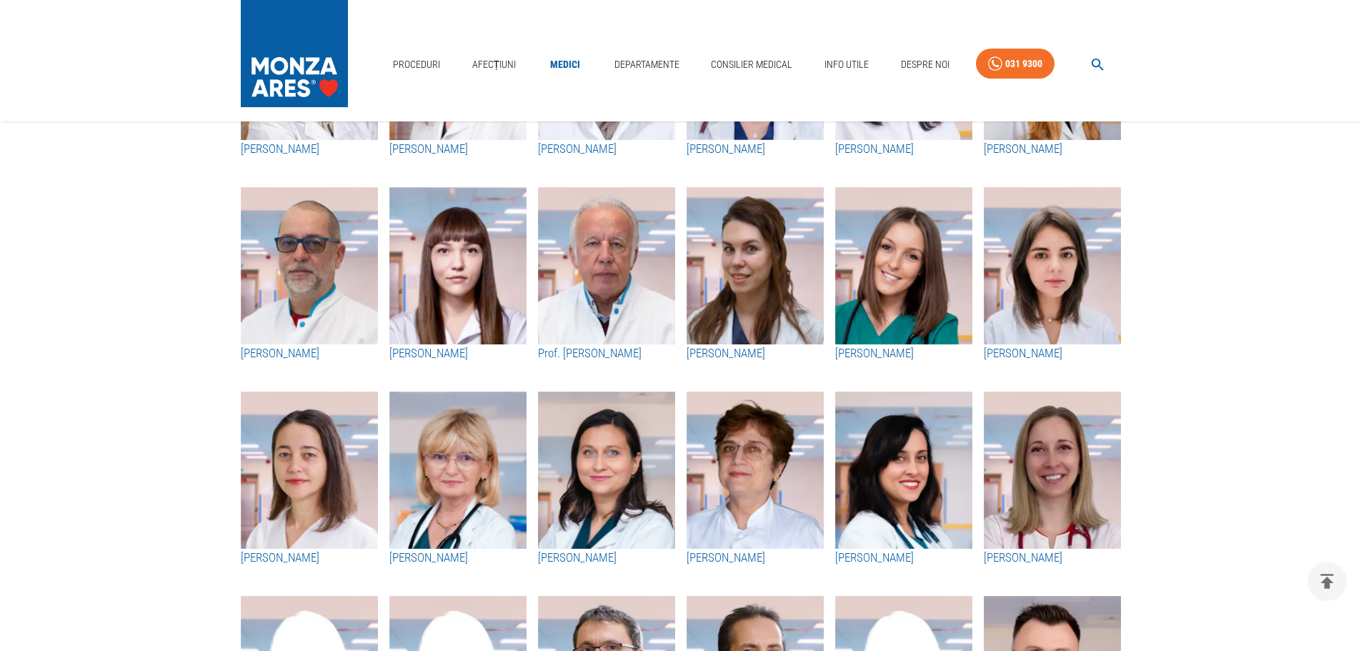
scroll to position [1786, 0]
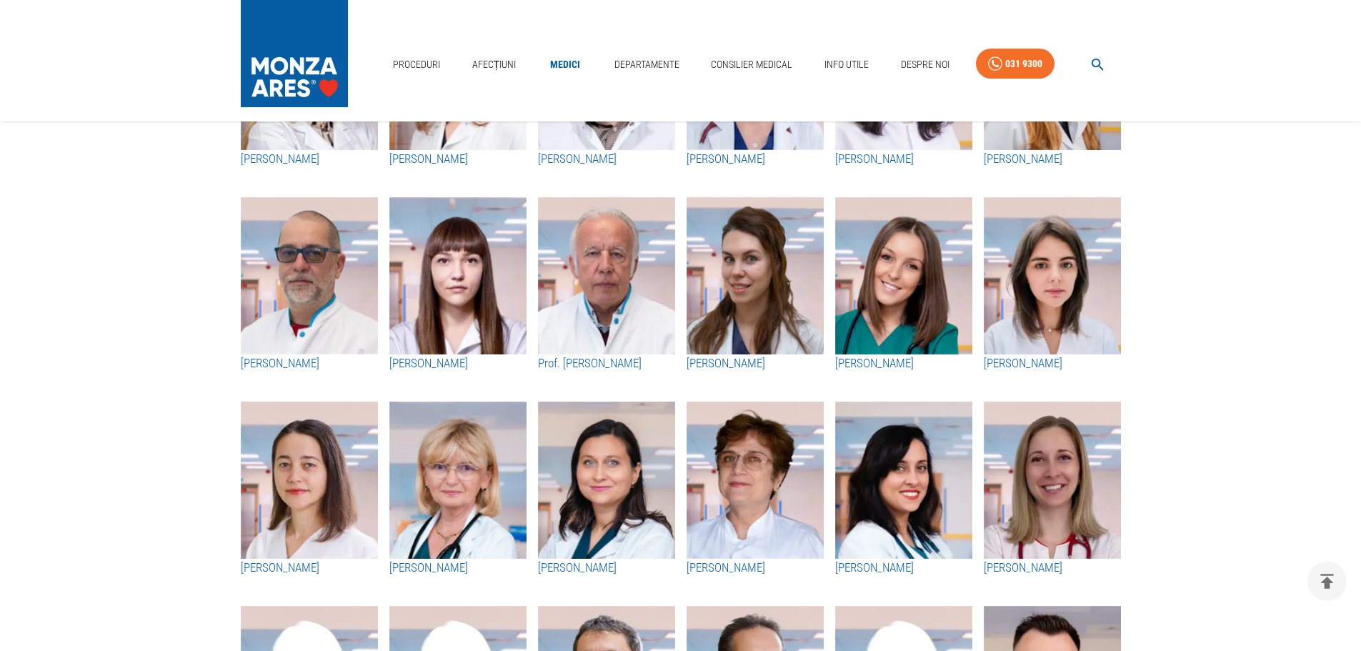
click at [454, 357] on h3 "[PERSON_NAME]" at bounding box center [457, 363] width 137 height 19
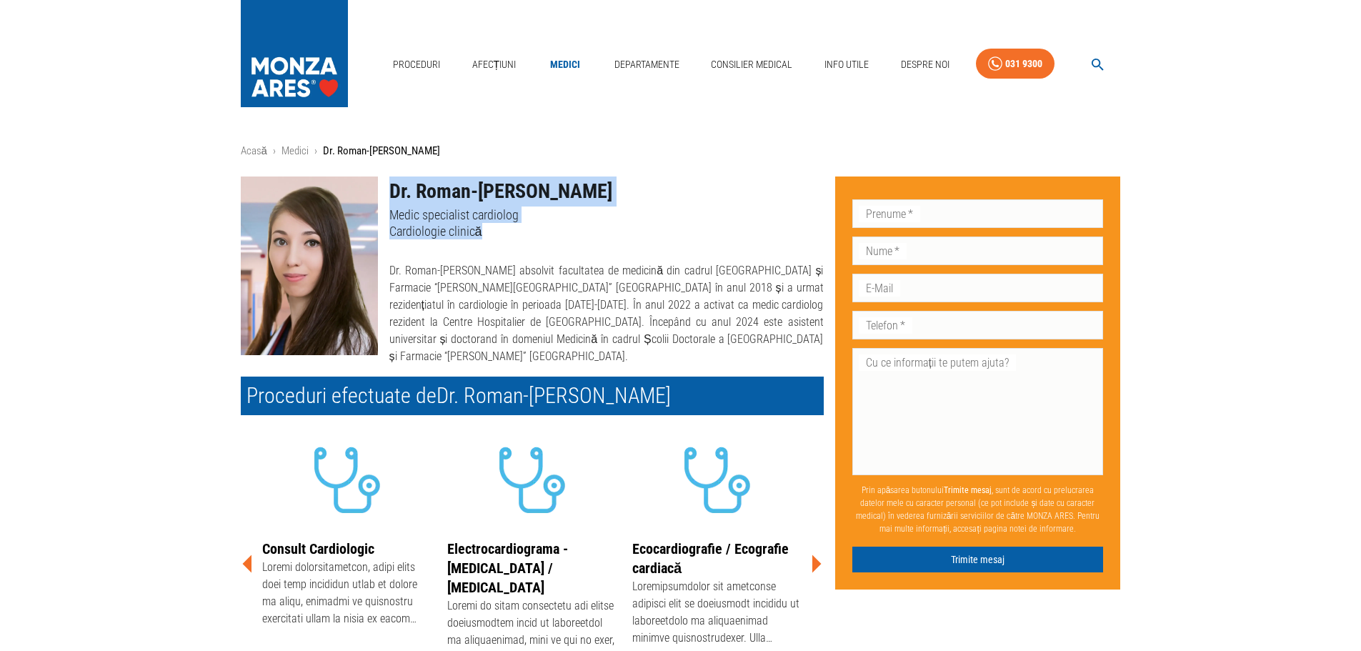
drag, startPoint x: 494, startPoint y: 229, endPoint x: 372, endPoint y: 227, distance: 122.2
click at [372, 227] on div "Dr. Roman-Pepine Diana Medic specialist cardiolog Cardiologie clinică Dr. Roman…" at bounding box center [526, 265] width 594 height 200
click at [507, 233] on p "Cardiologie clinică" at bounding box center [606, 231] width 434 height 16
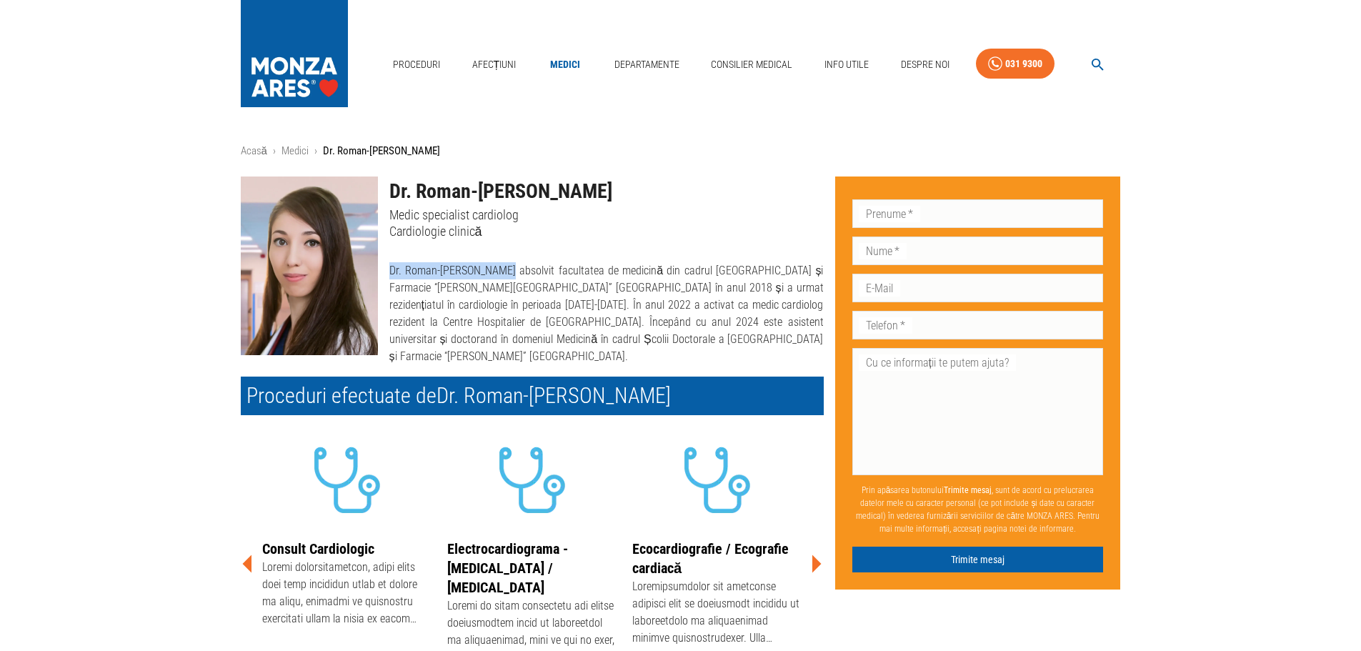
drag, startPoint x: 498, startPoint y: 251, endPoint x: 382, endPoint y: 251, distance: 116.5
click at [382, 251] on div "Dr. Roman-[PERSON_NAME] absolvit facultatea de medicină din cadrul [GEOGRAPHIC_…" at bounding box center [601, 308] width 446 height 114
click at [469, 241] on div at bounding box center [601, 244] width 446 height 11
click at [1100, 65] on icon "button" at bounding box center [1098, 65] width 12 height 12
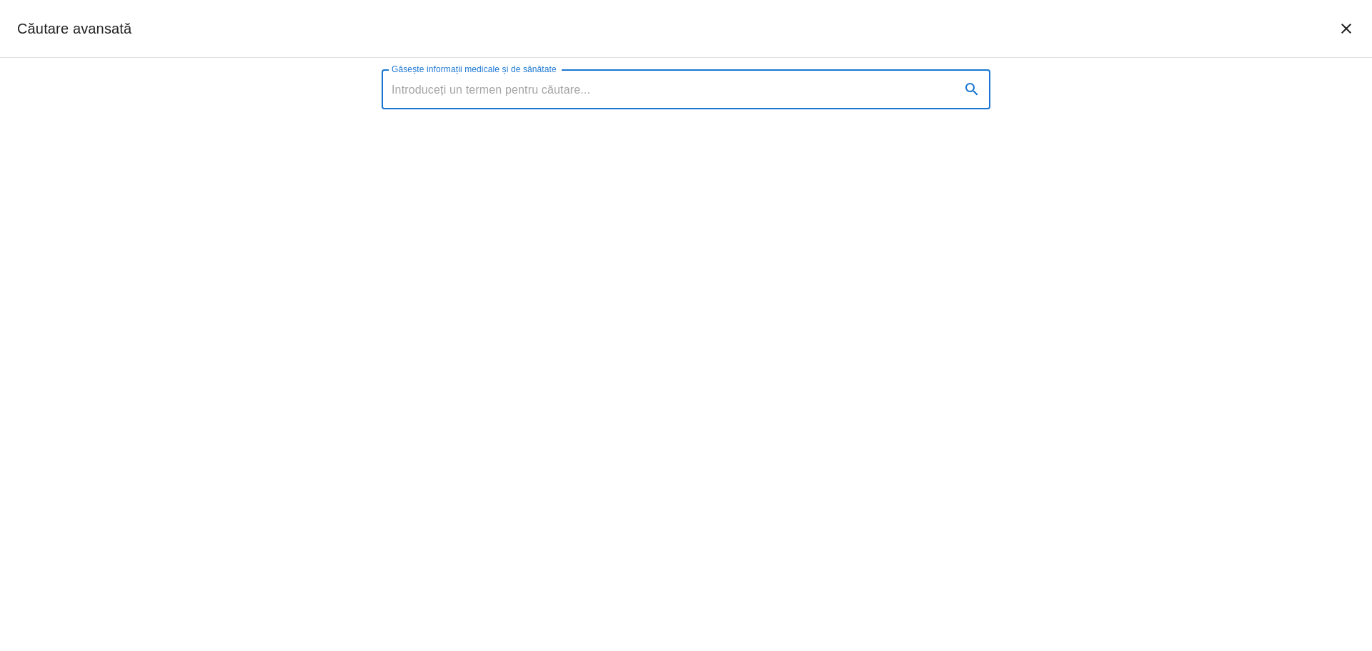
click at [742, 104] on input "Găsește informații medicale și de sănătate" at bounding box center [665, 89] width 567 height 40
click at [717, 91] on input "Găsește informații medicale și de sănătate" at bounding box center [665, 89] width 567 height 40
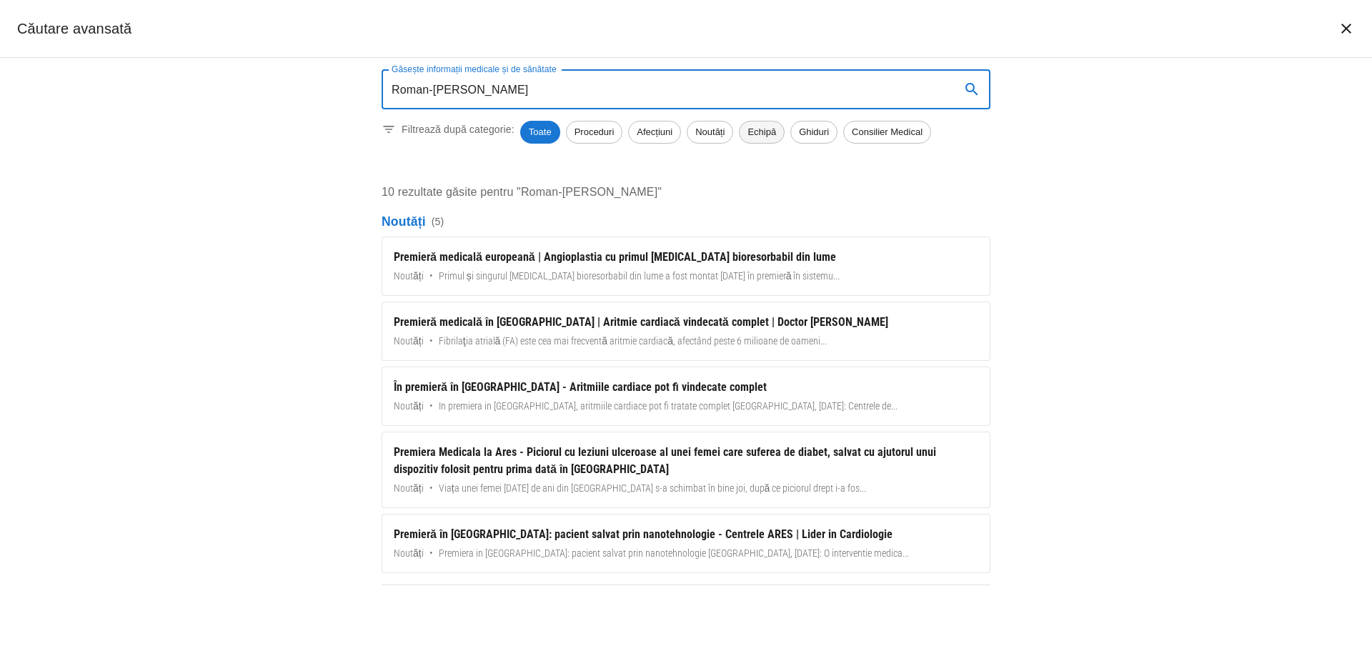
type input "Roman-[PERSON_NAME]"
click at [755, 130] on span "Echipă" at bounding box center [761, 132] width 44 height 14
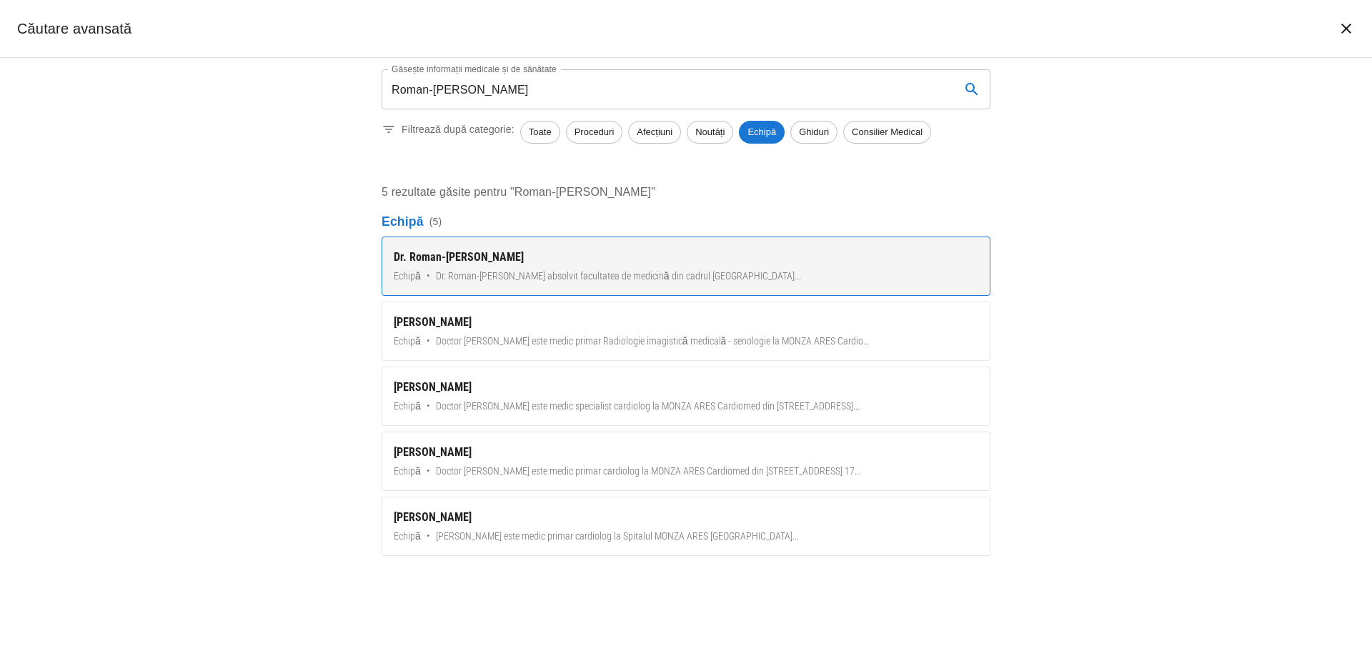
click at [638, 264] on div "Dr. Roman-[PERSON_NAME]" at bounding box center [686, 257] width 584 height 17
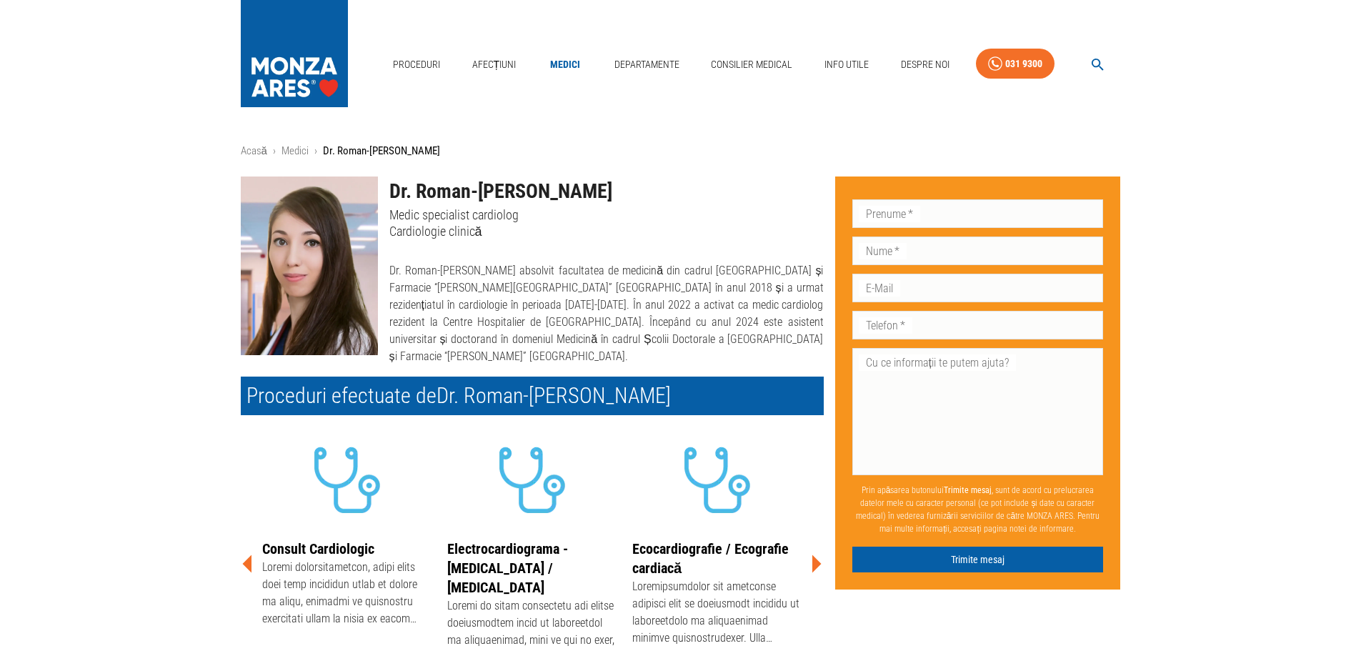
drag, startPoint x: 573, startPoint y: 70, endPoint x: 589, endPoint y: 76, distance: 16.7
click at [573, 70] on link "Medici" at bounding box center [565, 64] width 46 height 29
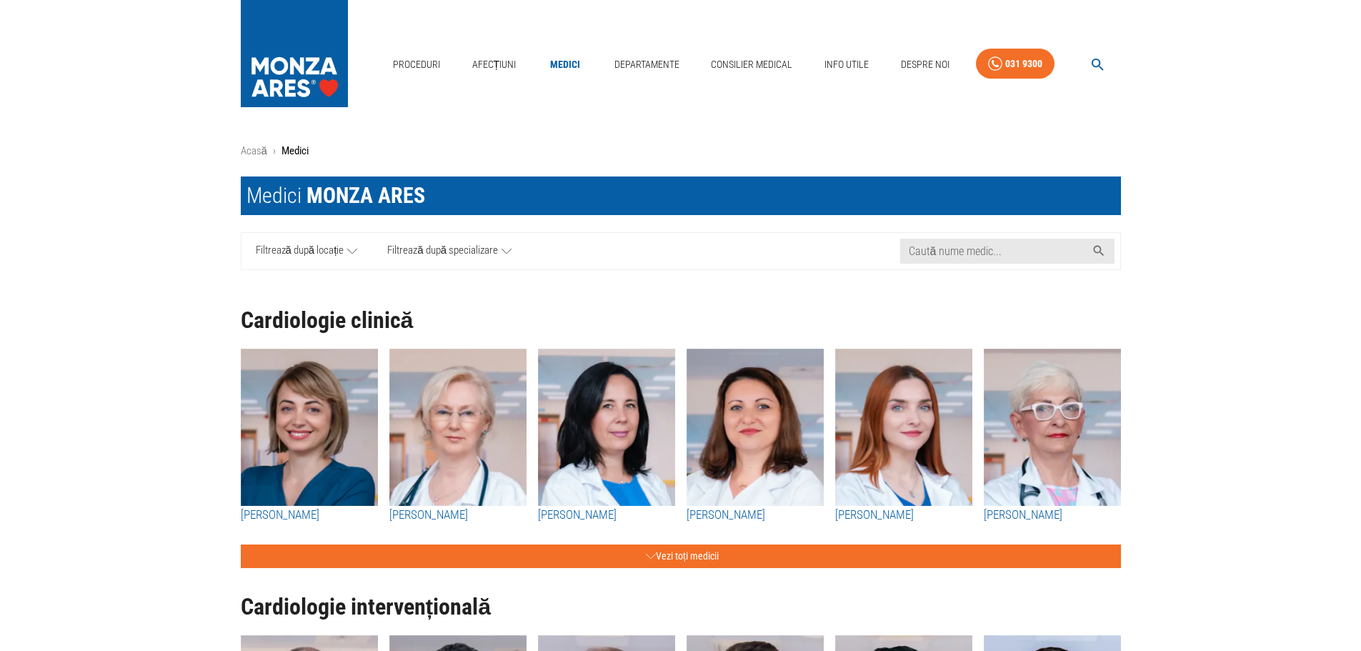
click at [601, 413] on img "button" at bounding box center [606, 427] width 137 height 157
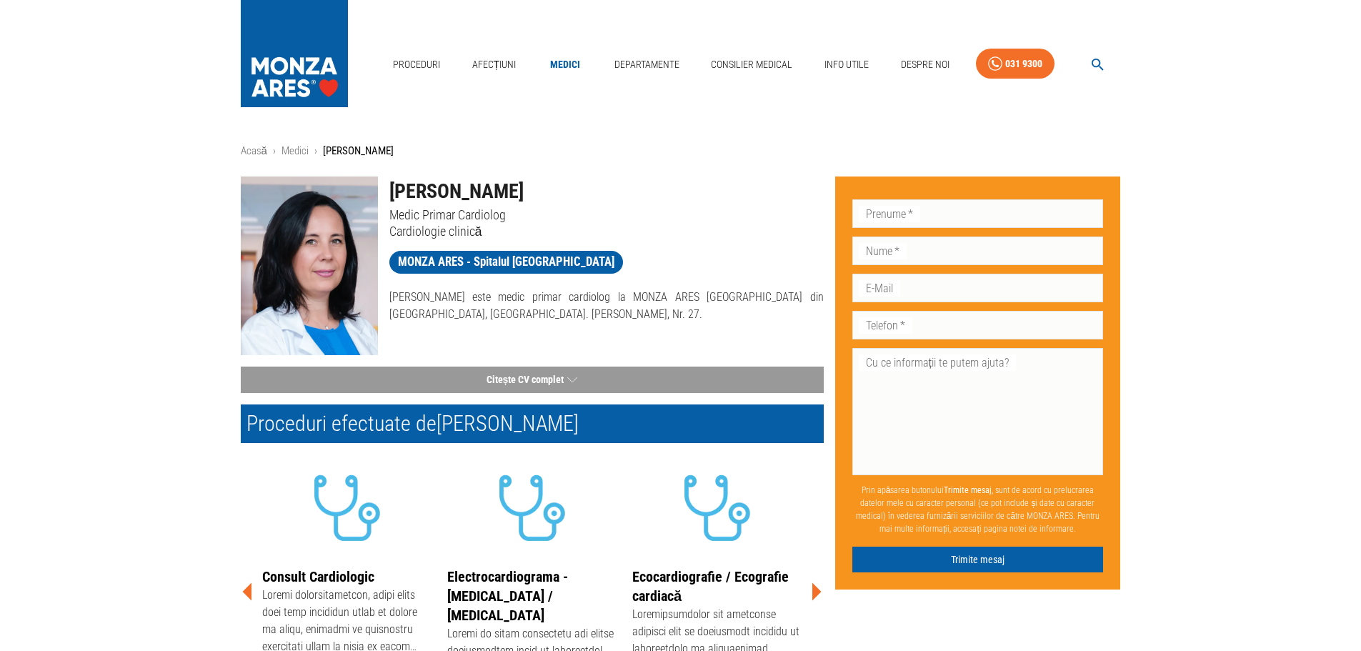
click at [524, 193] on h1 "[PERSON_NAME]" at bounding box center [606, 191] width 434 height 30
copy h1 "[PERSON_NAME]"
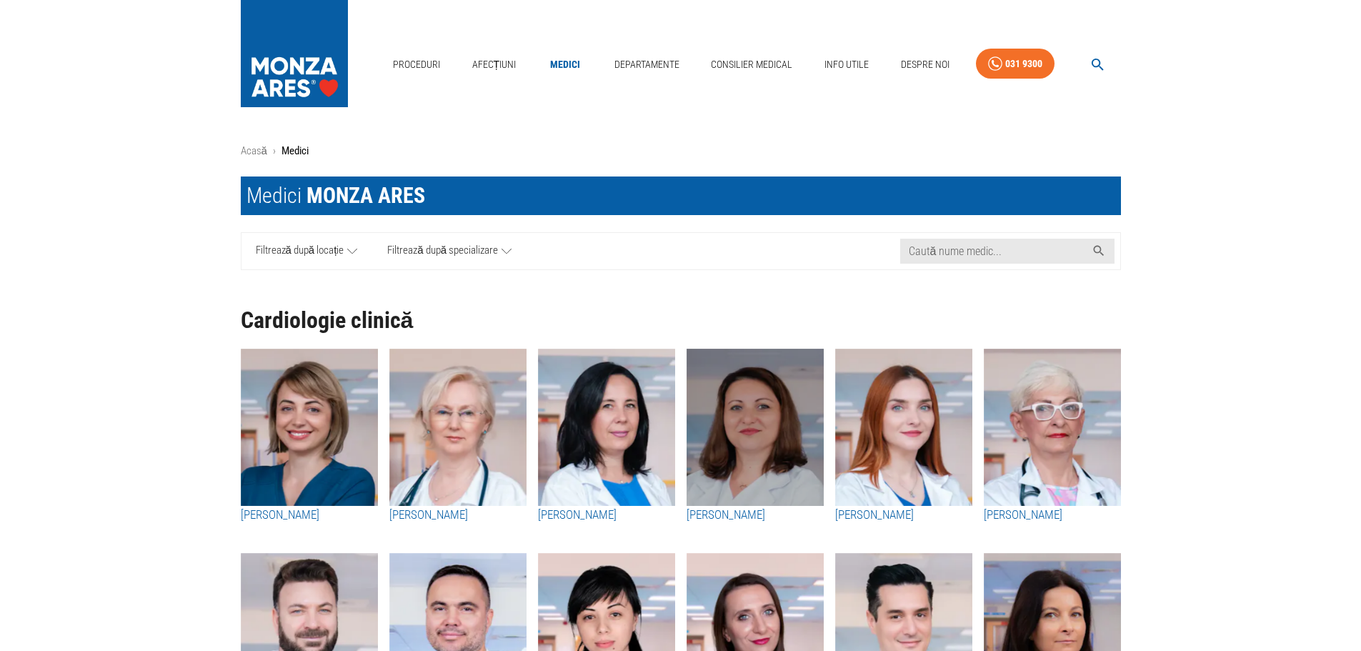
click at [759, 424] on img "button" at bounding box center [755, 427] width 137 height 157
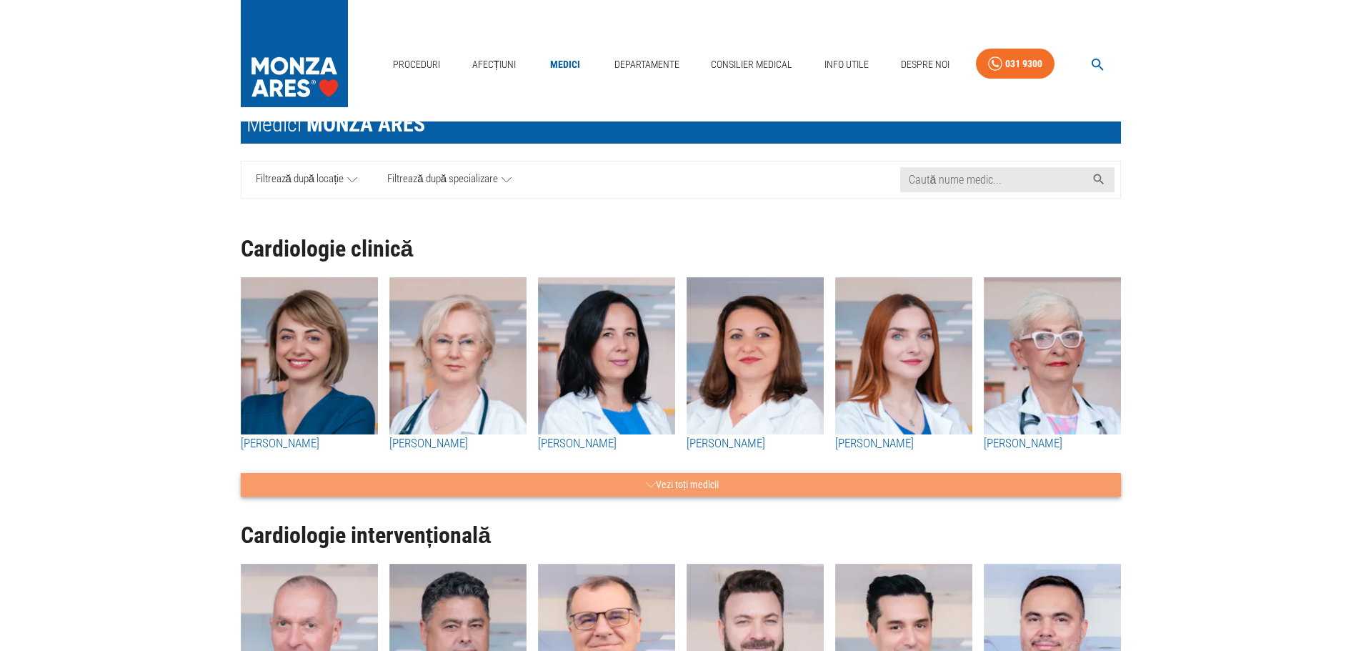
click at [649, 483] on icon "button" at bounding box center [651, 485] width 10 height 18
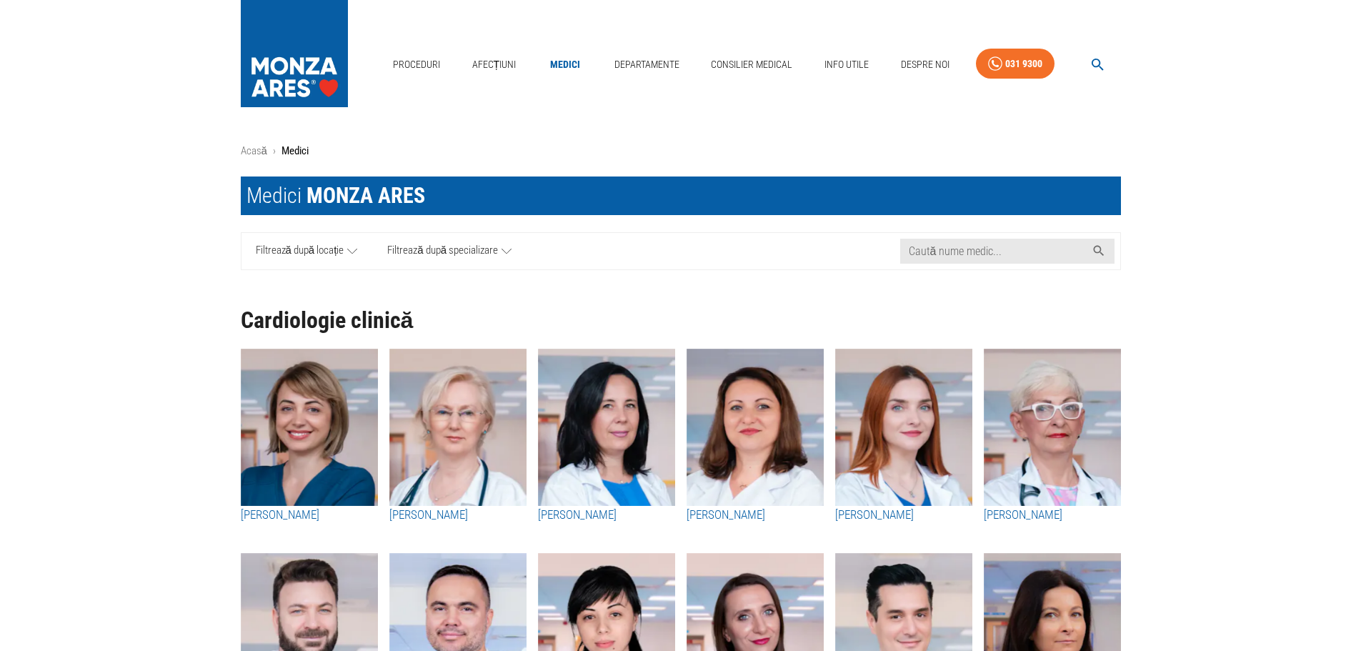
click at [444, 254] on span "Filtrează după specializare" at bounding box center [442, 251] width 111 height 18
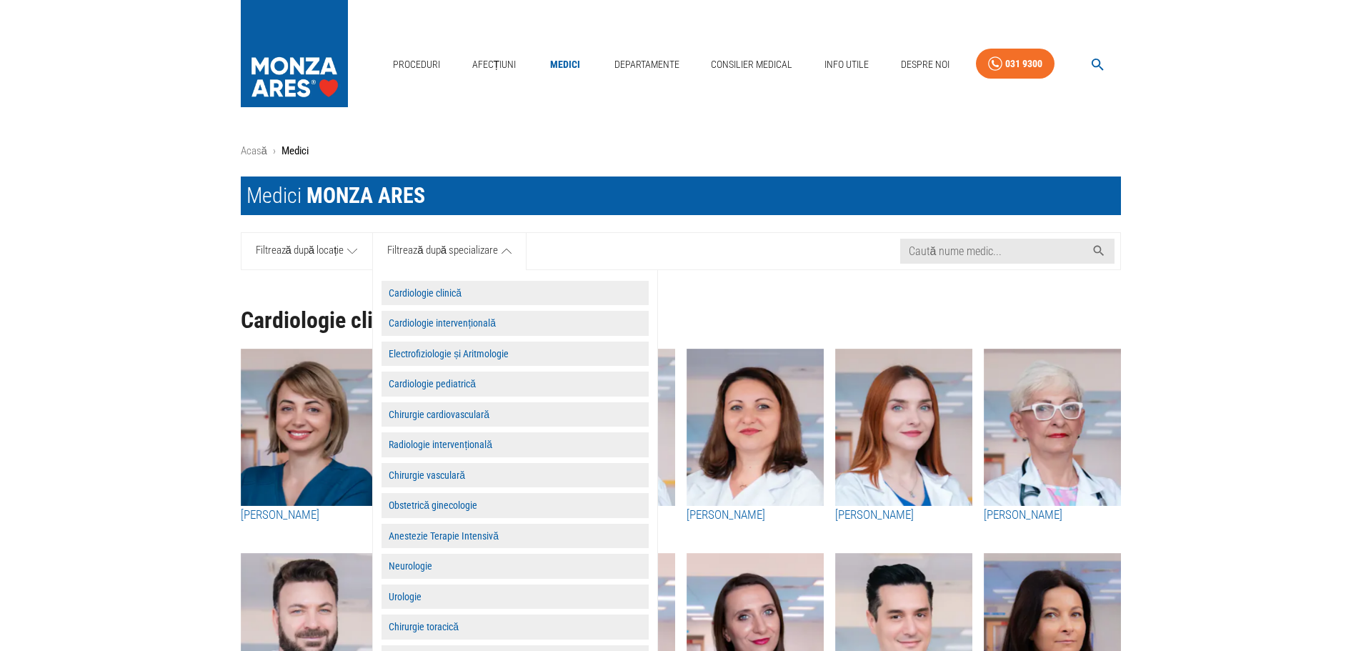
click at [305, 253] on span "Filtrează după locație" at bounding box center [300, 251] width 89 height 18
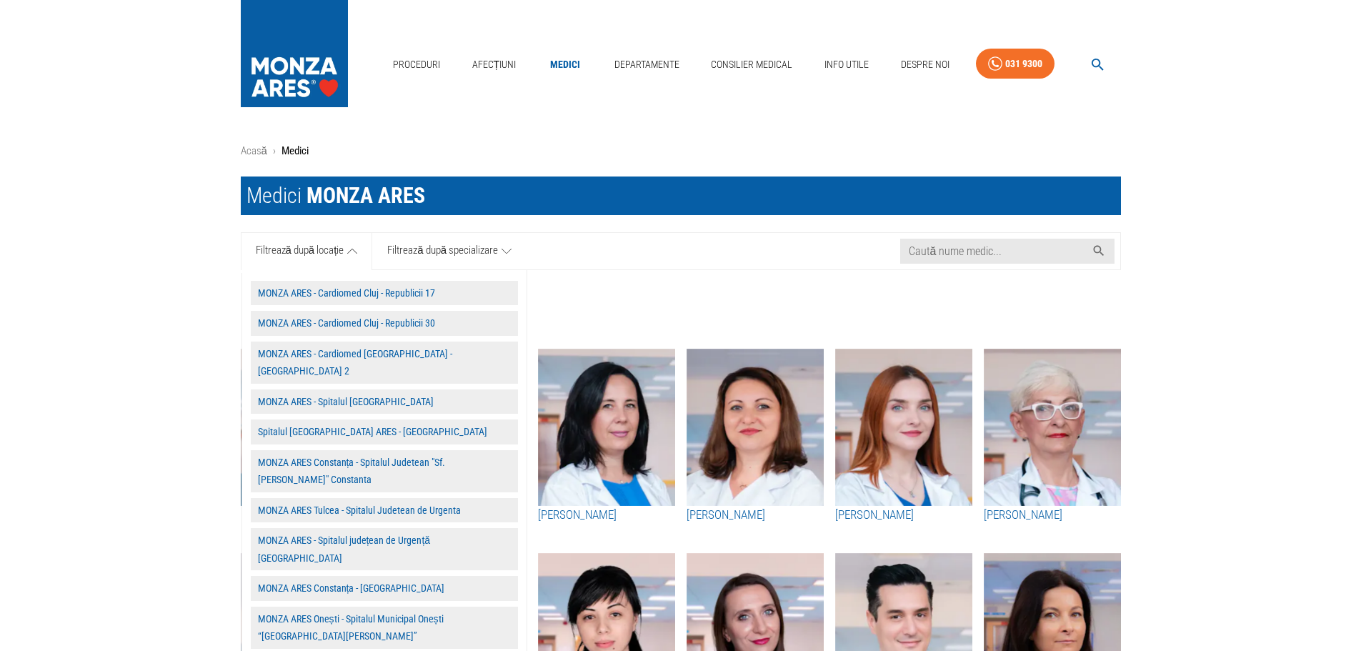
click at [373, 419] on button "Spitalul MONZA ARES - Cluj Napoca" at bounding box center [384, 431] width 267 height 25
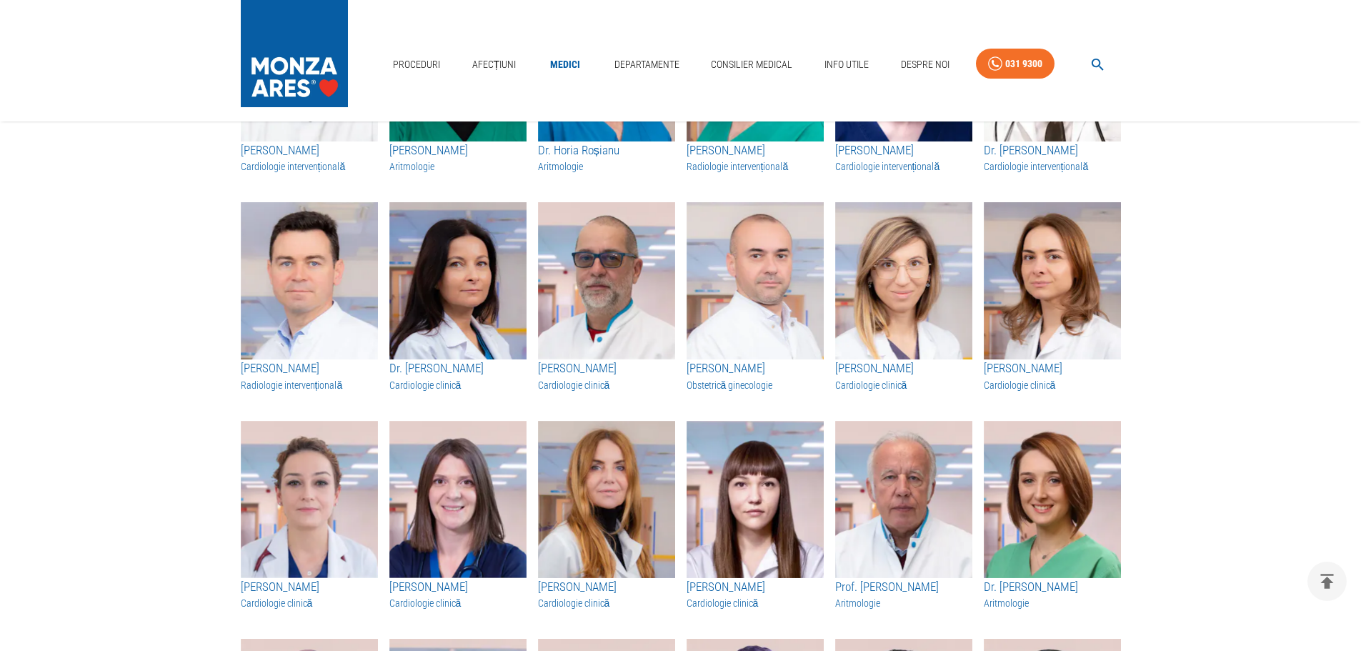
scroll to position [572, 0]
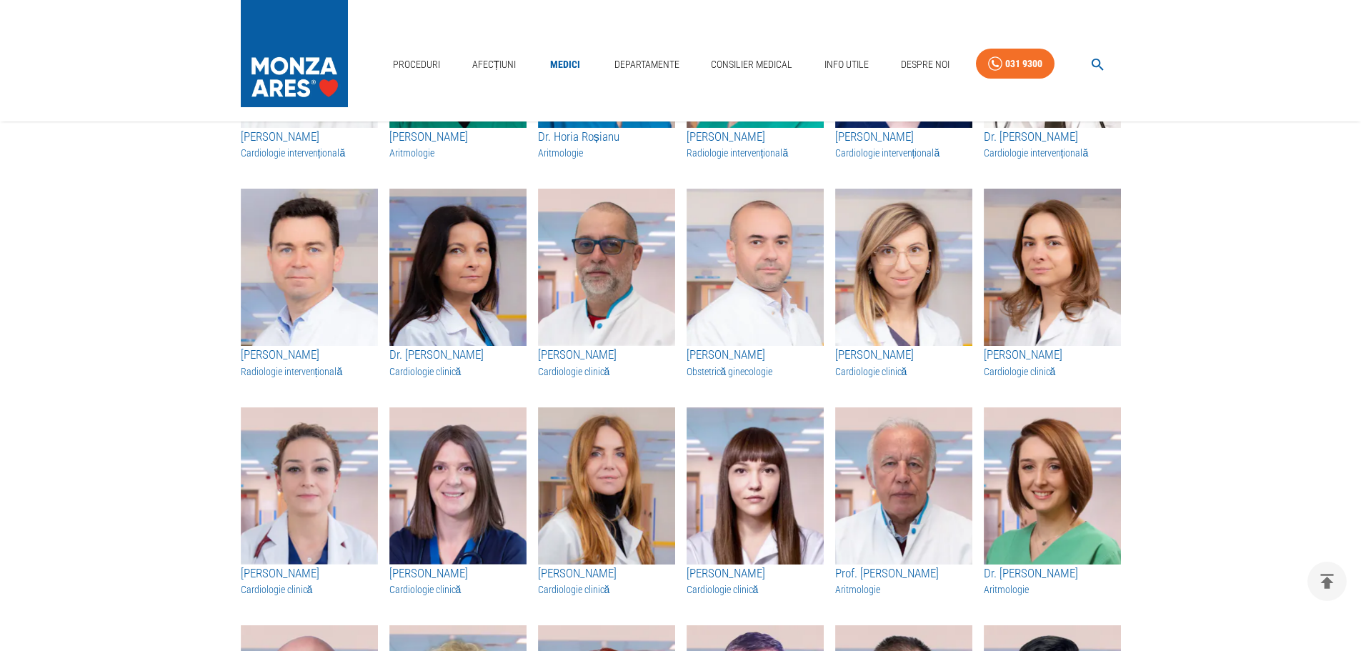
click at [430, 374] on h3 "Cardiologie clinică" at bounding box center [457, 371] width 137 height 14
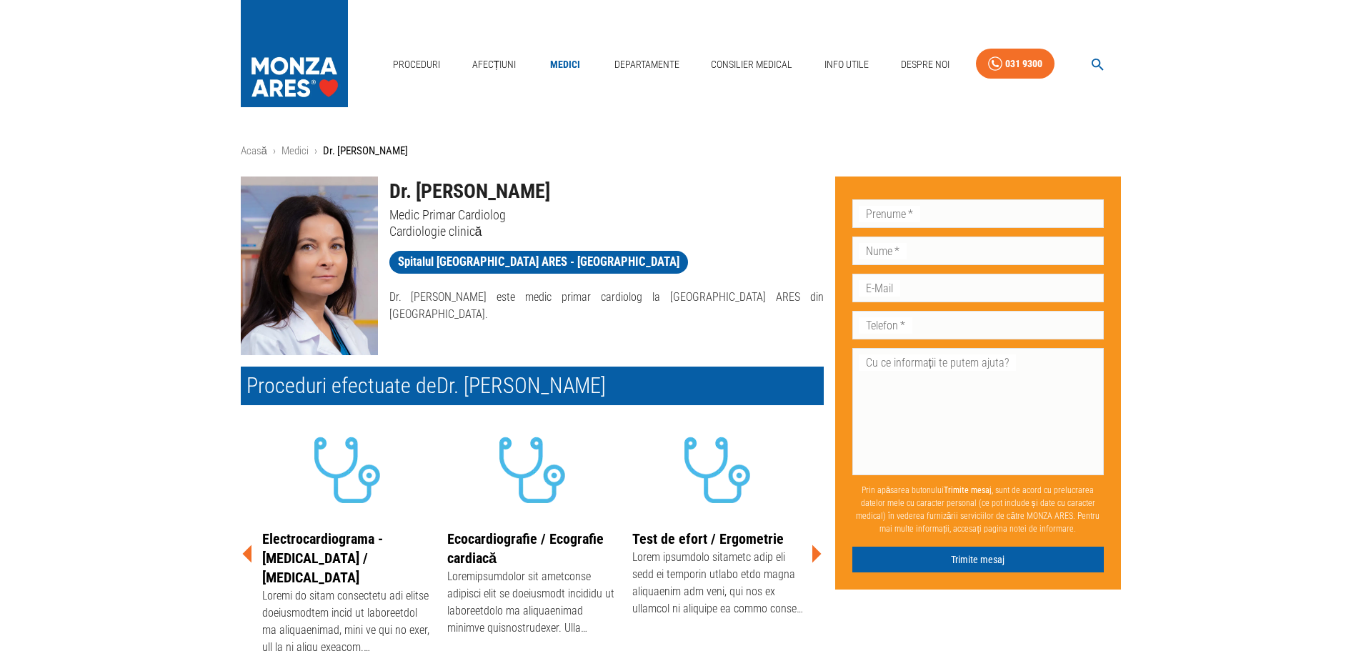
click at [476, 187] on h1 "Dr. [PERSON_NAME]" at bounding box center [606, 191] width 434 height 30
copy h1 "Dr. [PERSON_NAME]"
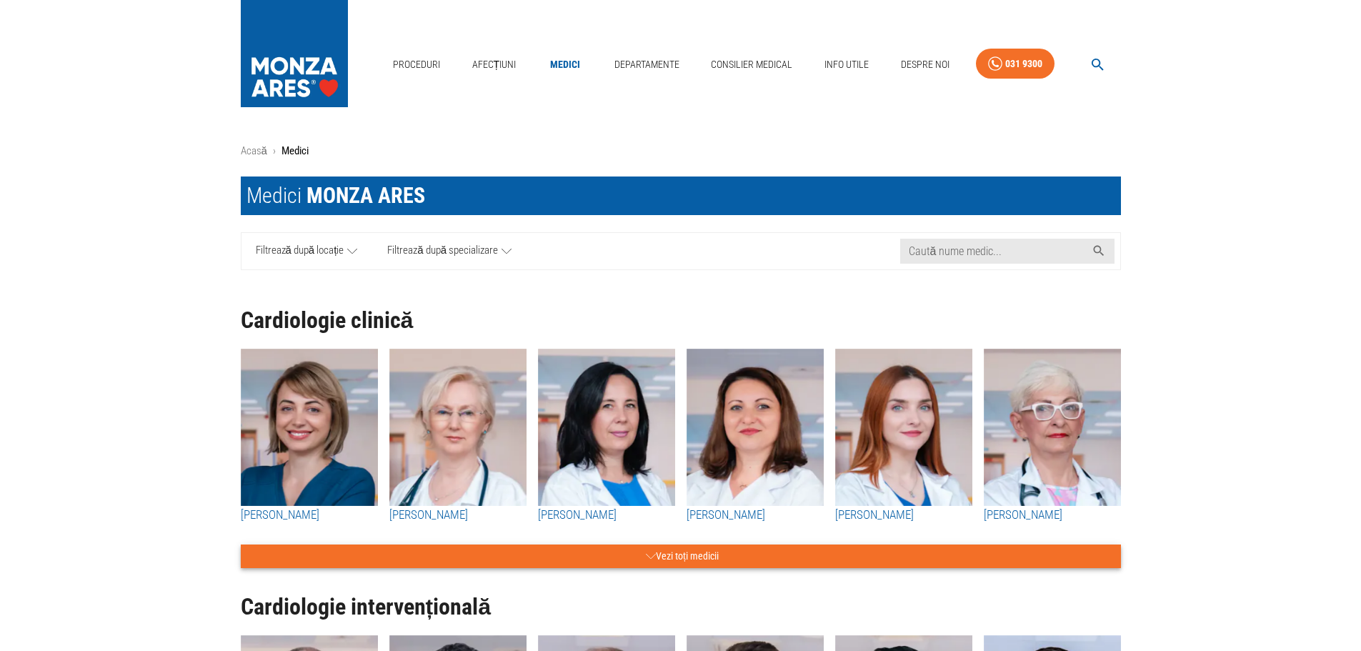
click at [713, 551] on button "Vezi toți medicii" at bounding box center [681, 556] width 880 height 24
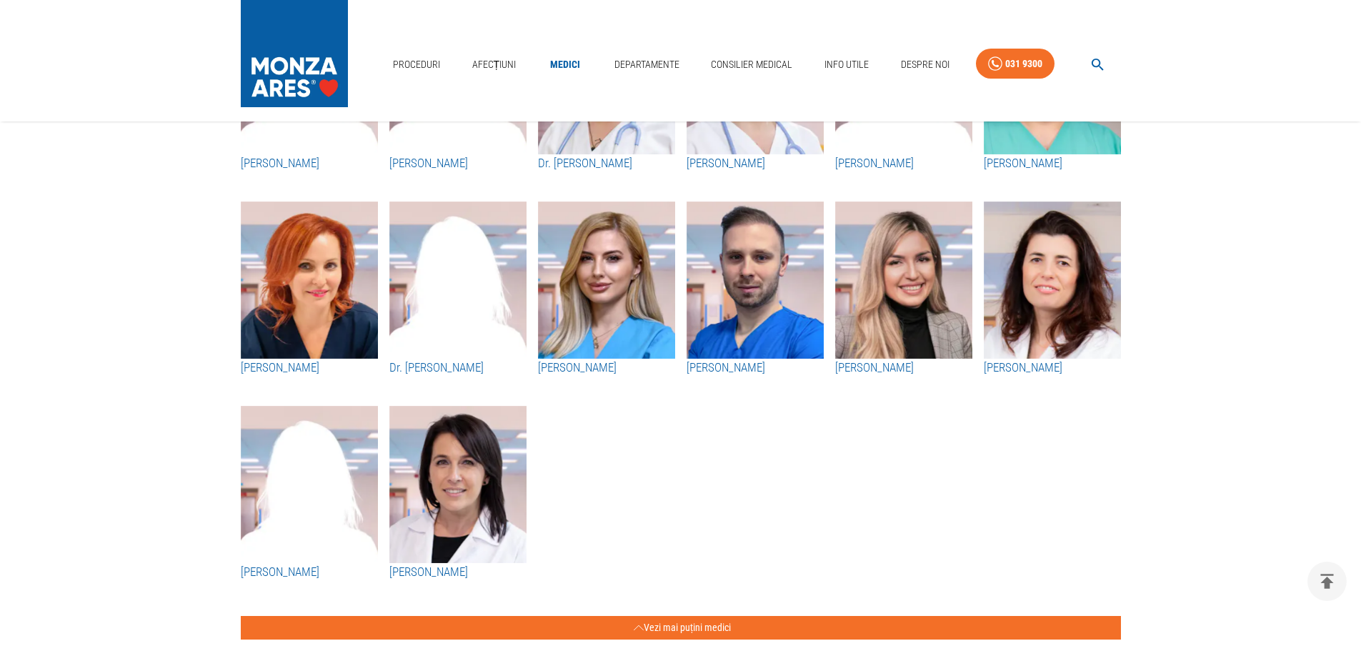
scroll to position [2429, 0]
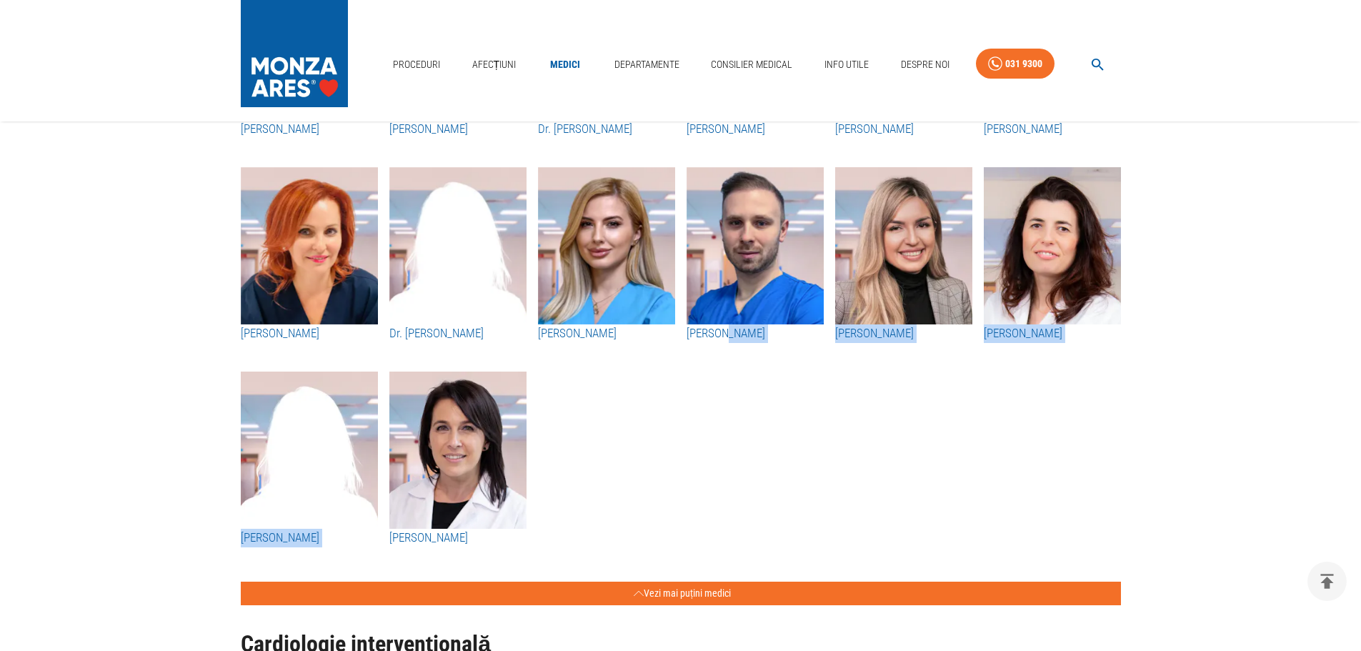
drag, startPoint x: 722, startPoint y: 506, endPoint x: 521, endPoint y: 438, distance: 212.6
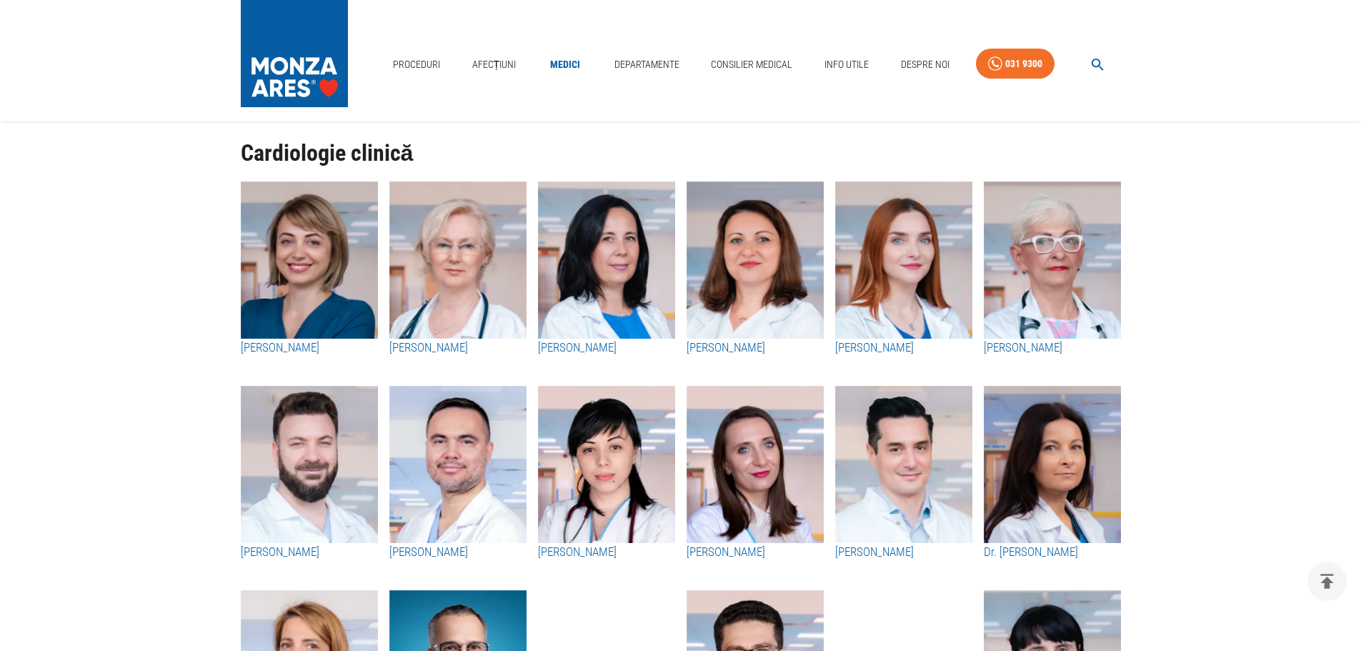
scroll to position [143, 0]
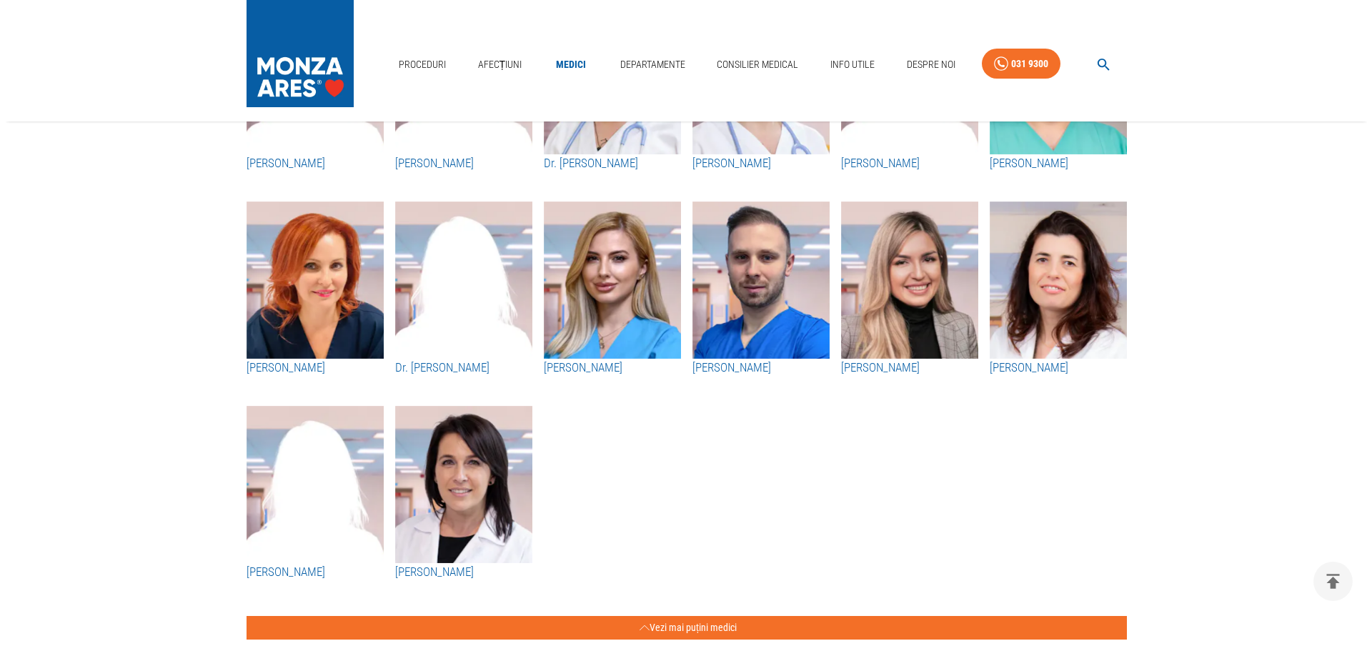
scroll to position [2715, 0]
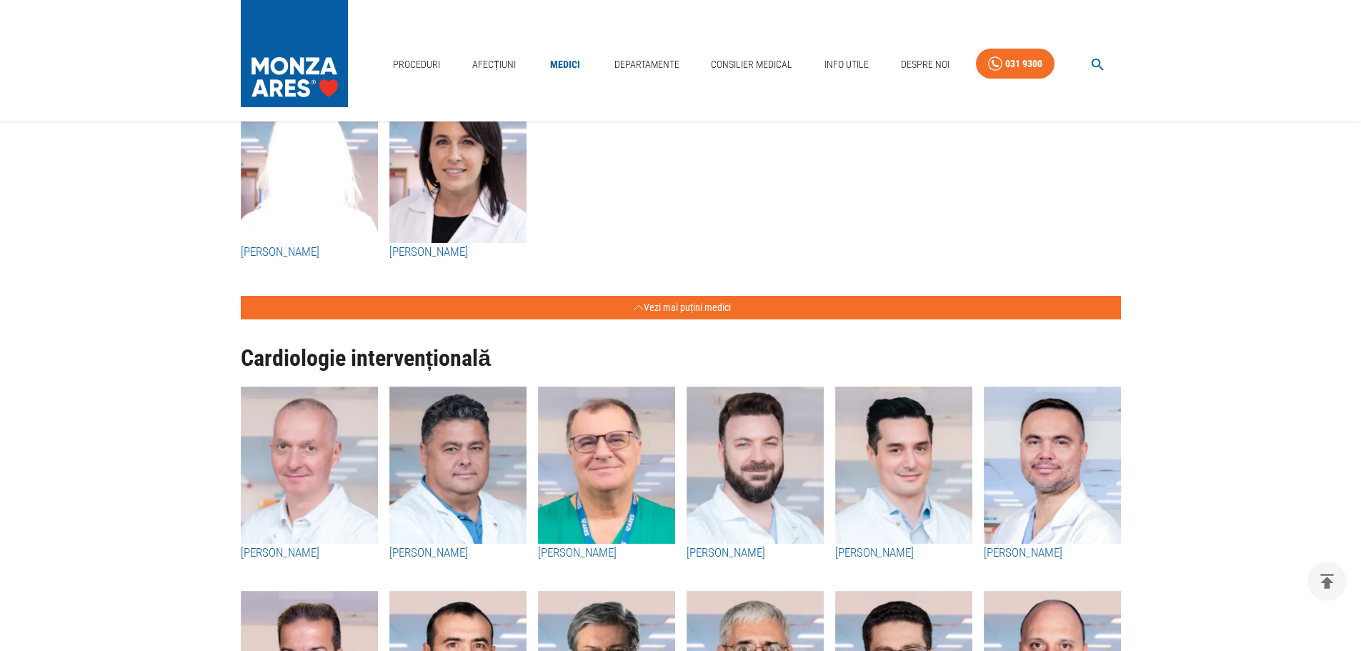
click at [1102, 68] on icon "button" at bounding box center [1098, 64] width 16 height 16
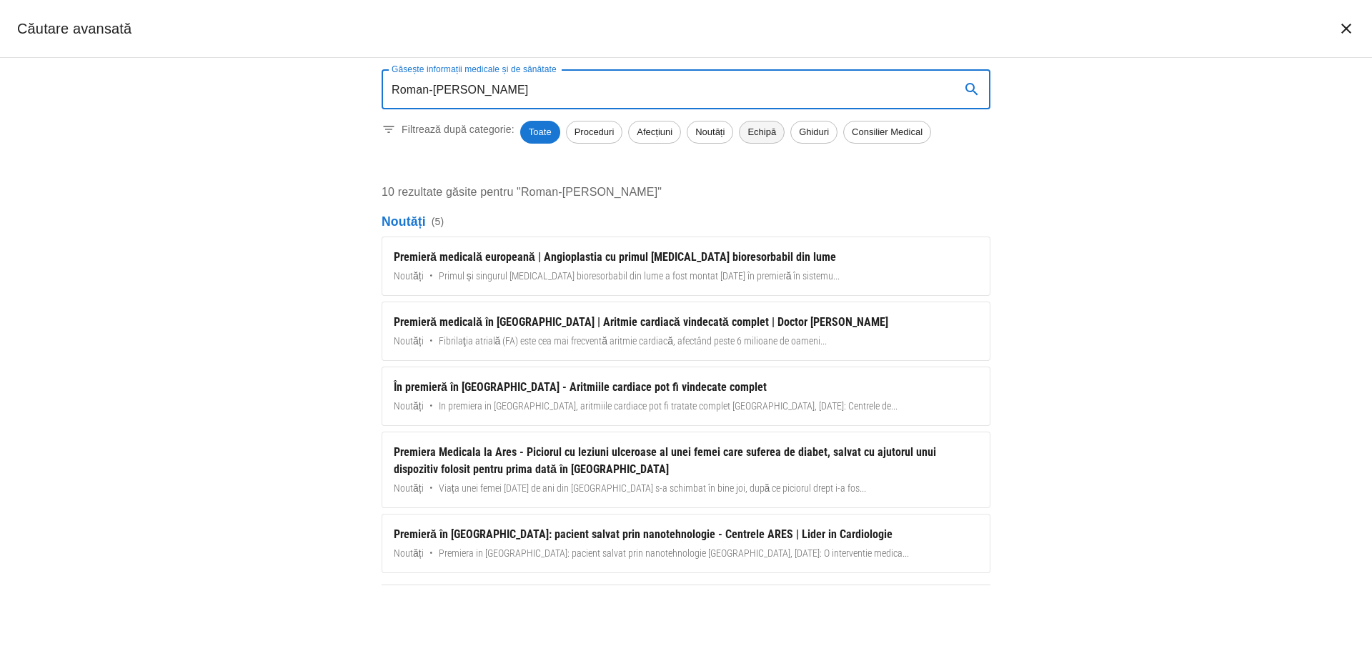
type input "Roman-[PERSON_NAME]"
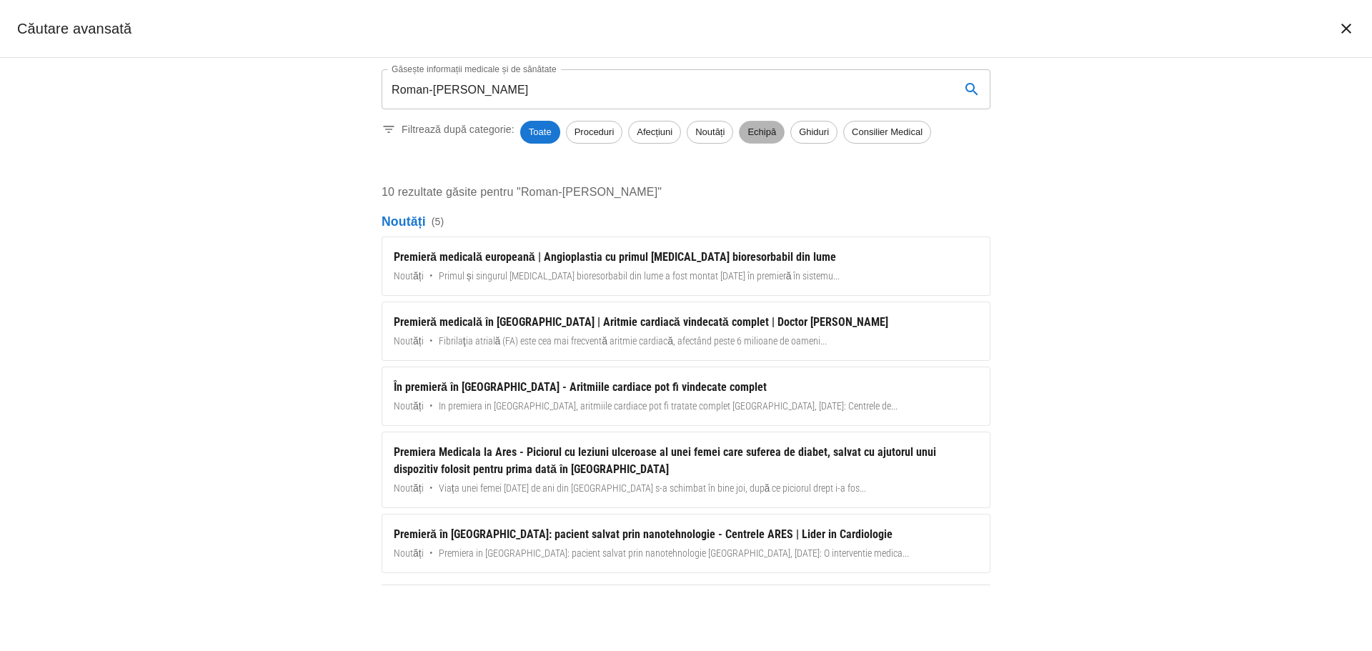
click at [766, 135] on span "Echipă" at bounding box center [761, 132] width 44 height 14
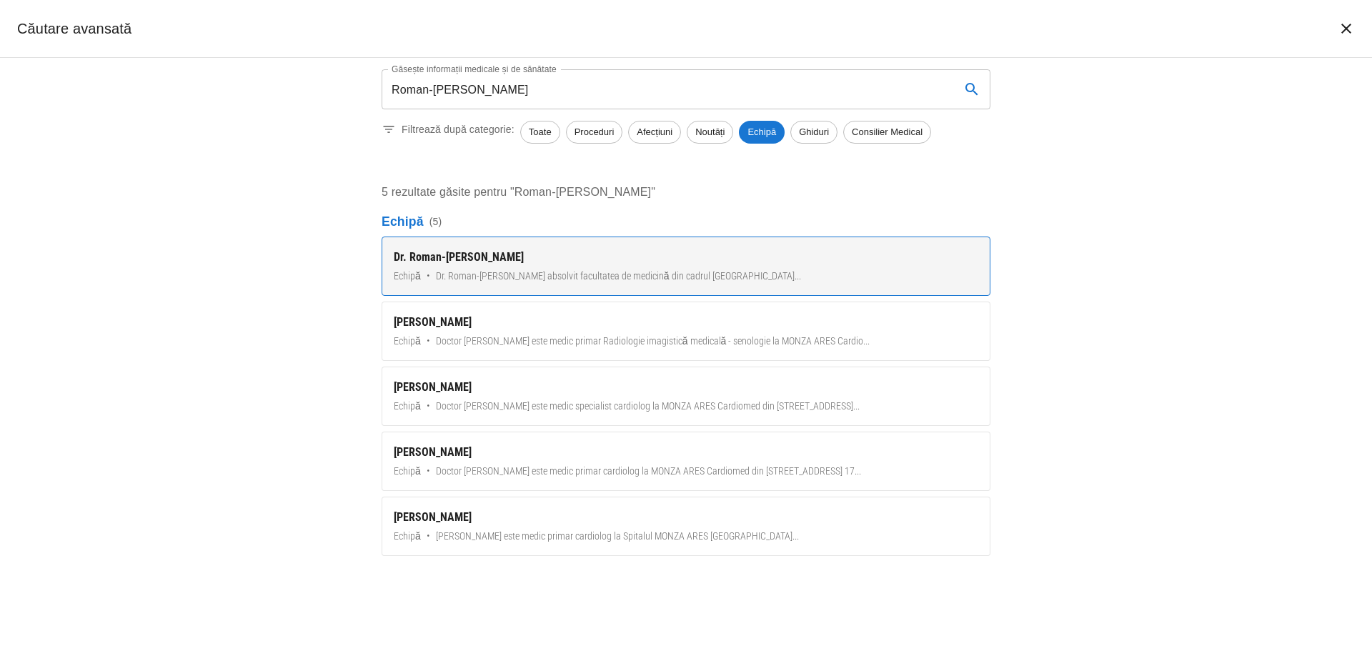
click at [594, 279] on span "Dr. Roman-[PERSON_NAME] absolvit facultatea de medicină din cadrul [GEOGRAPHIC_…" at bounding box center [618, 276] width 365 height 15
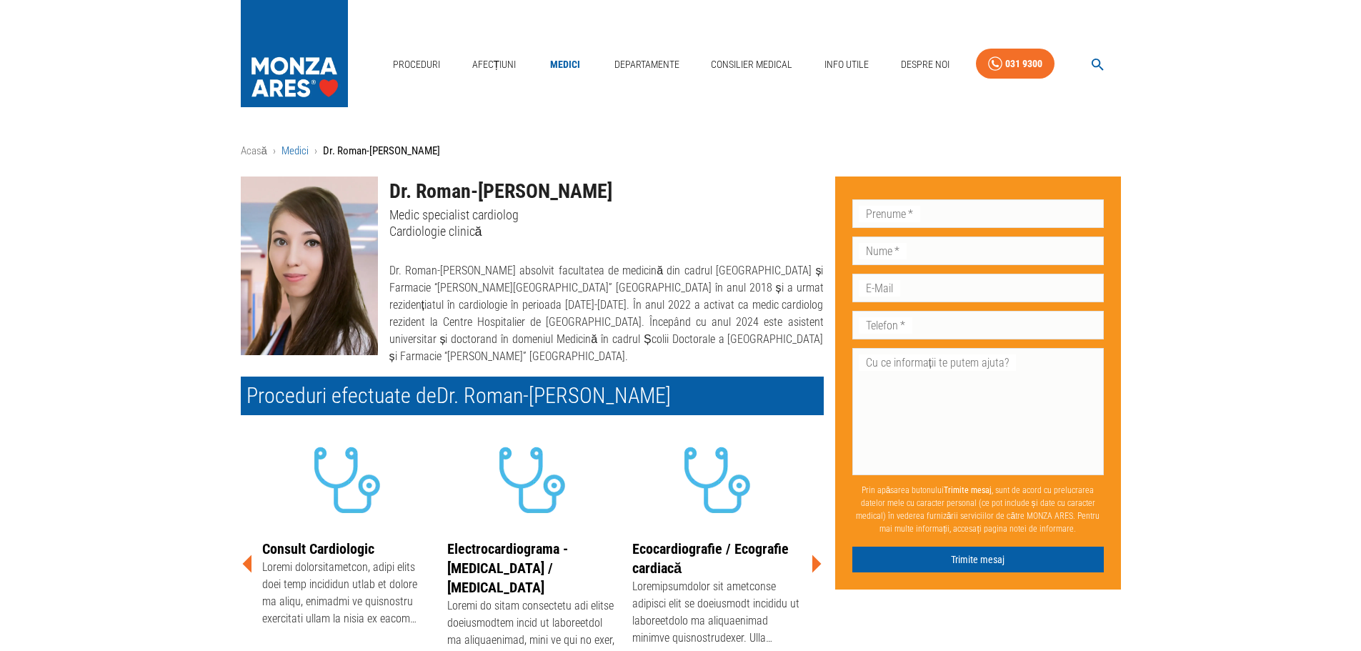
click at [301, 146] on link "Medici" at bounding box center [294, 150] width 27 height 13
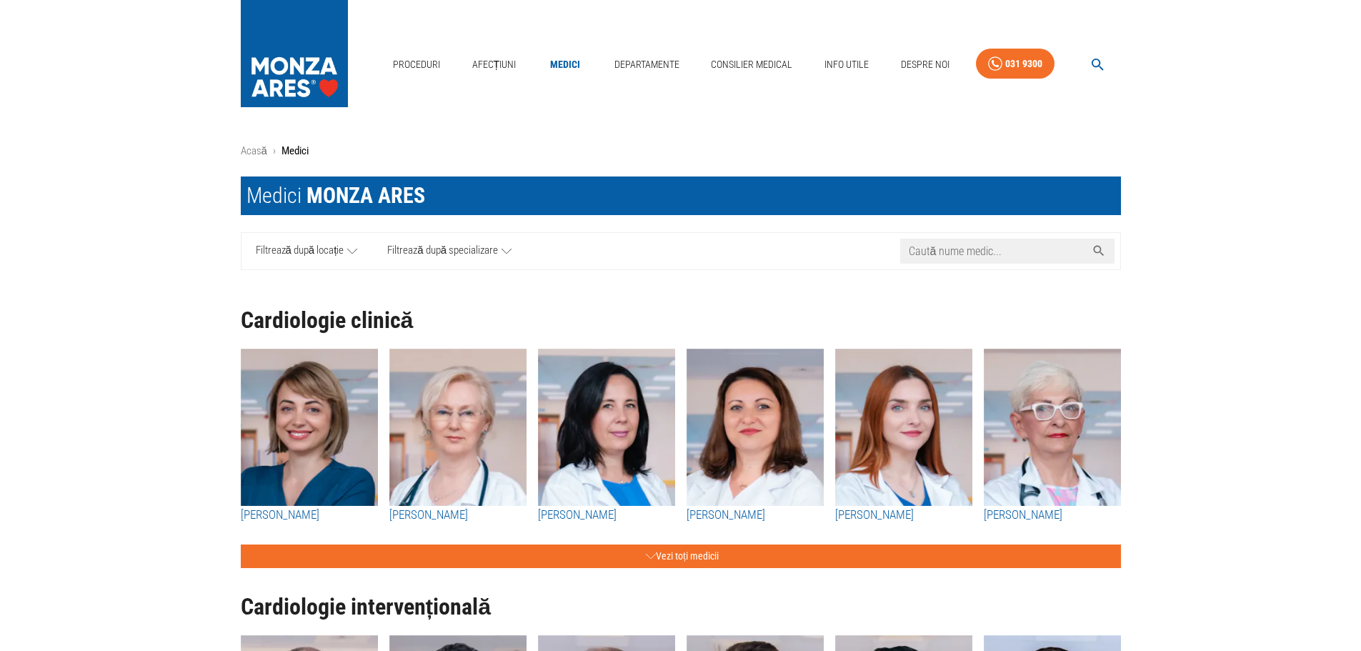
click at [977, 253] on input "Caută nume medic..." at bounding box center [993, 251] width 186 height 25
paste input "Roman-[PERSON_NAME]"
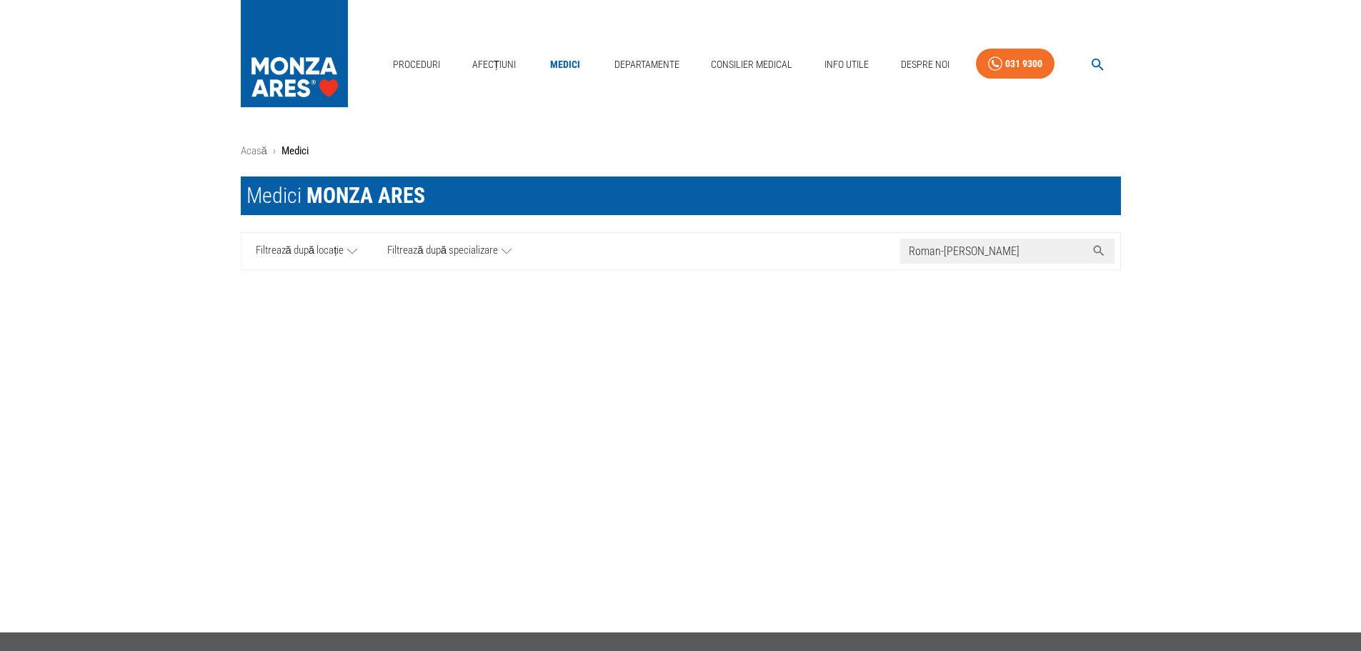
type input "Roman-[PERSON_NAME]"
